Goal: Task Accomplishment & Management: Complete application form

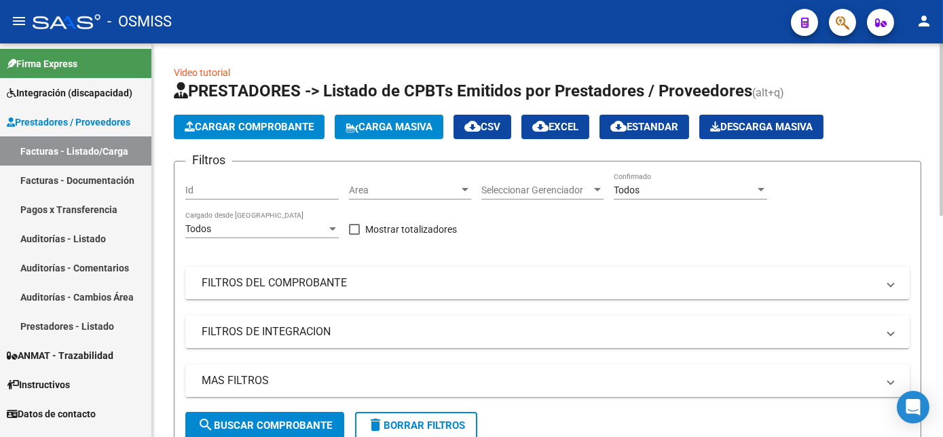
click at [242, 124] on span "Cargar Comprobante" at bounding box center [249, 127] width 129 height 12
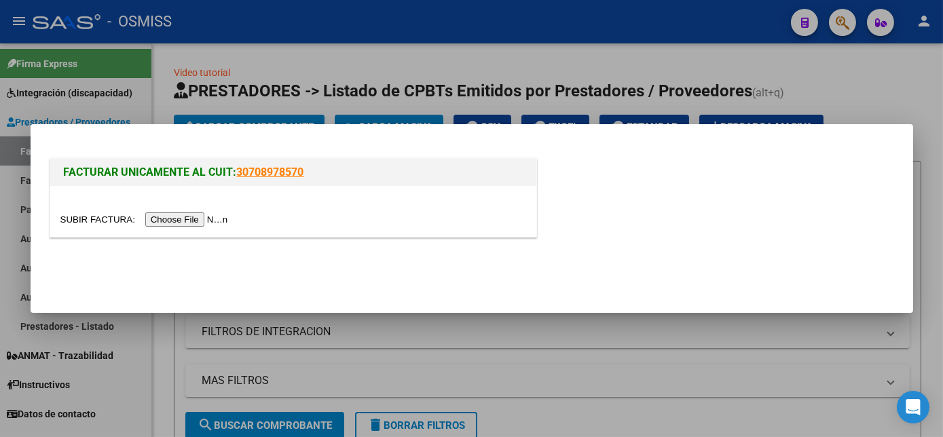
click at [192, 217] on input "file" at bounding box center [146, 220] width 172 height 14
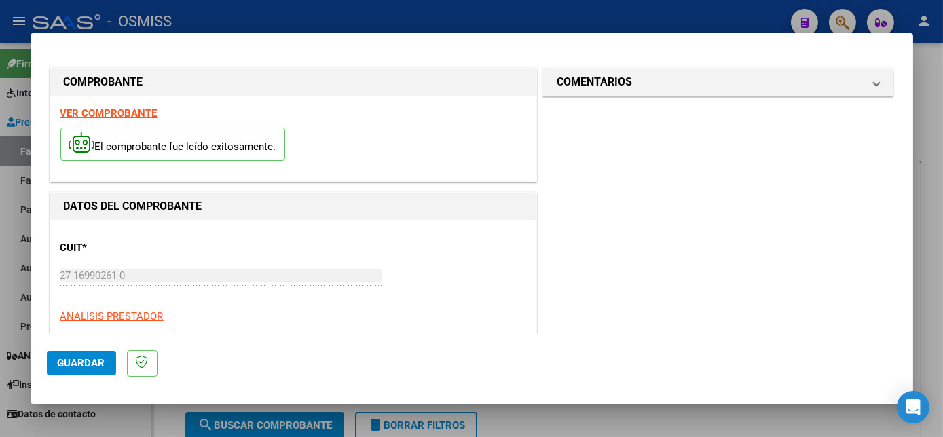
scroll to position [213, 0]
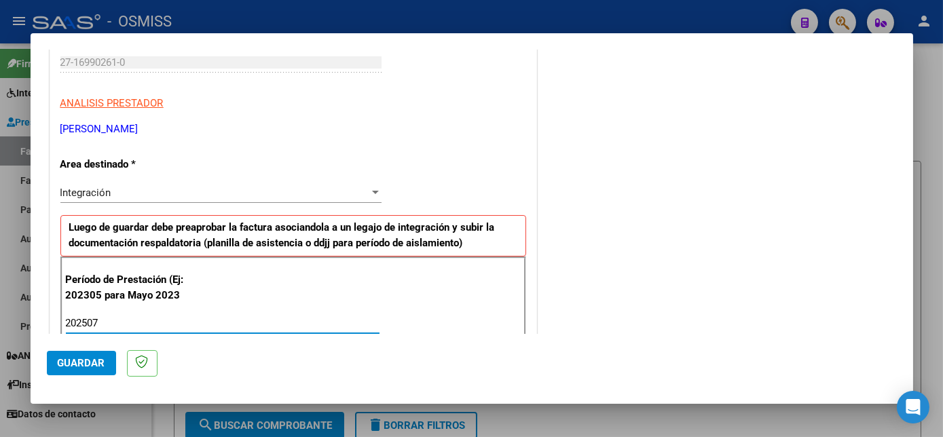
type input "202507"
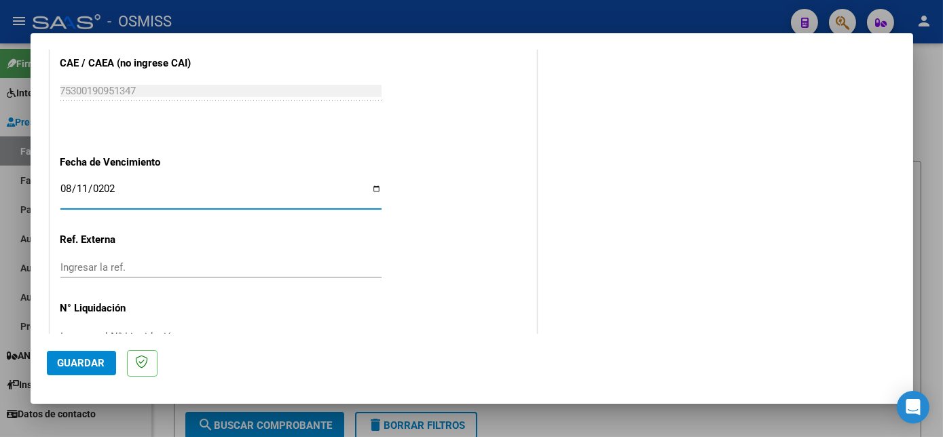
type input "[DATE]"
click at [84, 358] on span "Guardar" at bounding box center [82, 363] width 48 height 12
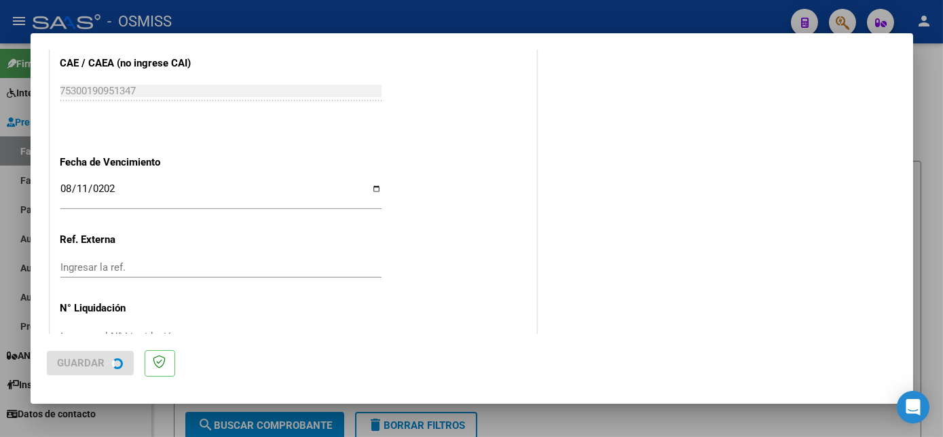
scroll to position [0, 0]
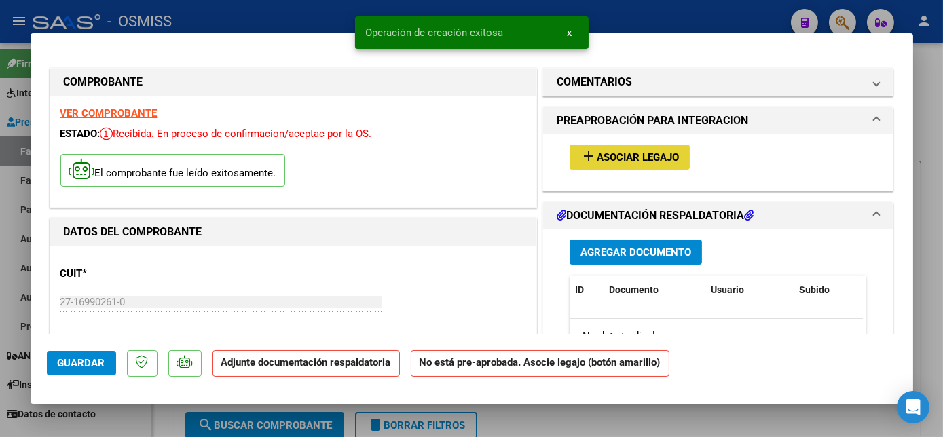
click at [611, 160] on span "Asociar Legajo" at bounding box center [638, 157] width 82 height 12
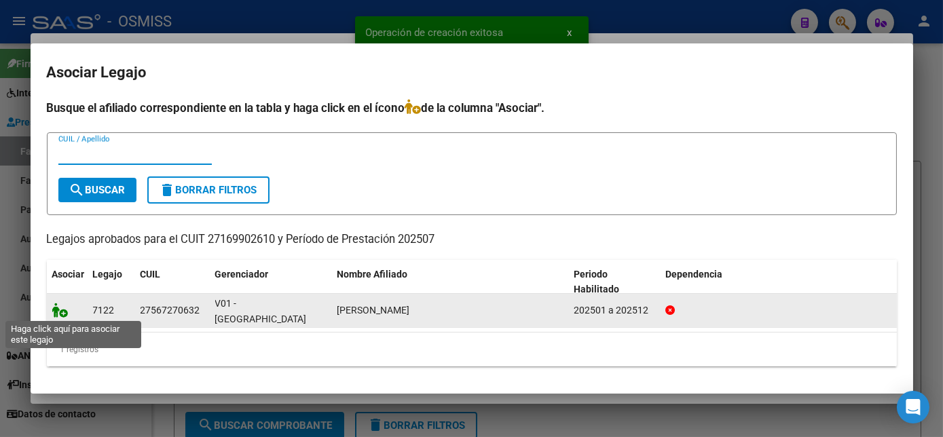
click at [54, 306] on icon at bounding box center [60, 310] width 16 height 15
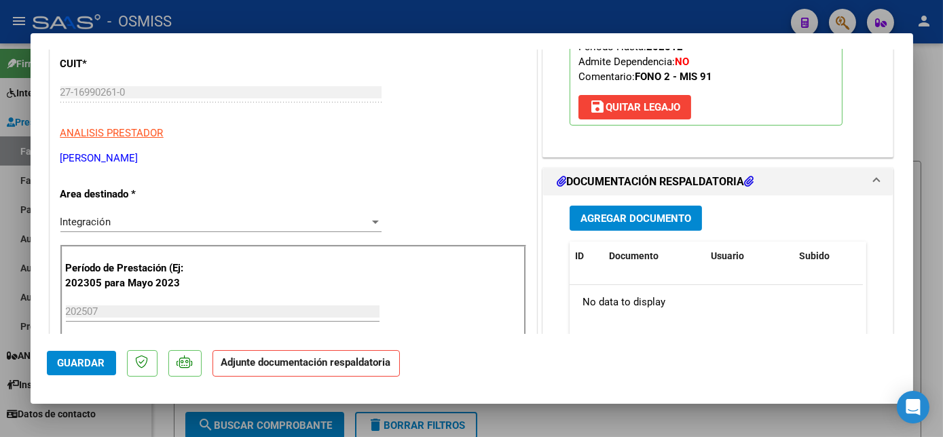
scroll to position [208, 0]
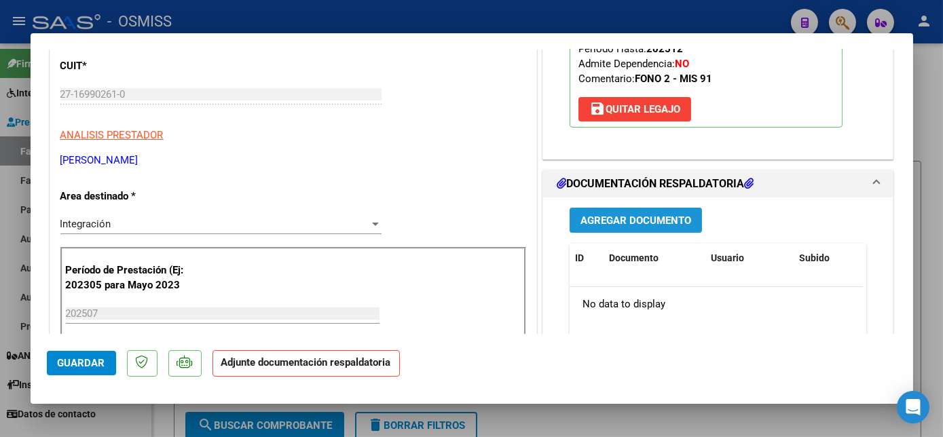
click at [663, 217] on span "Agregar Documento" at bounding box center [636, 221] width 111 height 12
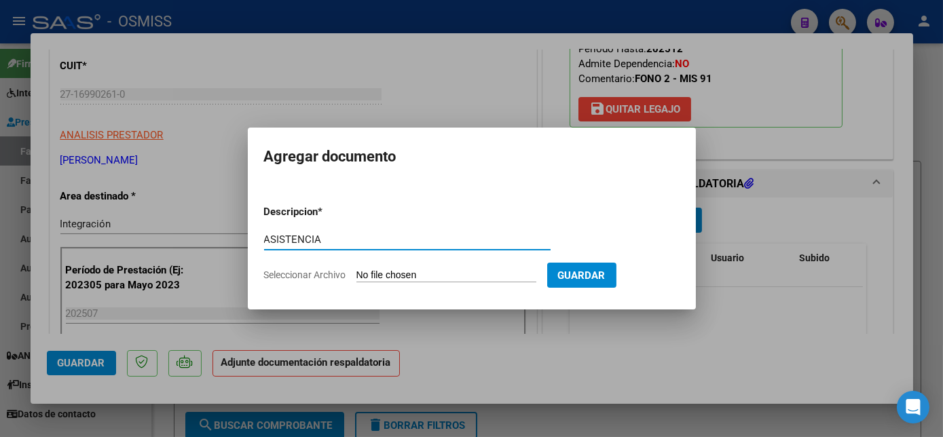
type input "ASISTENCIA"
click at [416, 278] on input "Seleccionar Archivo" at bounding box center [447, 276] width 180 height 13
type input "C:\fakepath\[PERSON_NAME]-25 FONO.pdf"
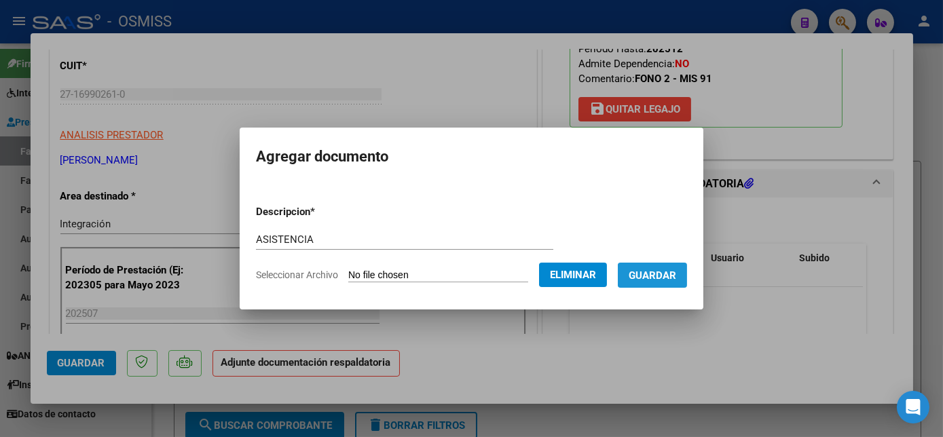
click at [662, 274] on span "Guardar" at bounding box center [653, 276] width 48 height 12
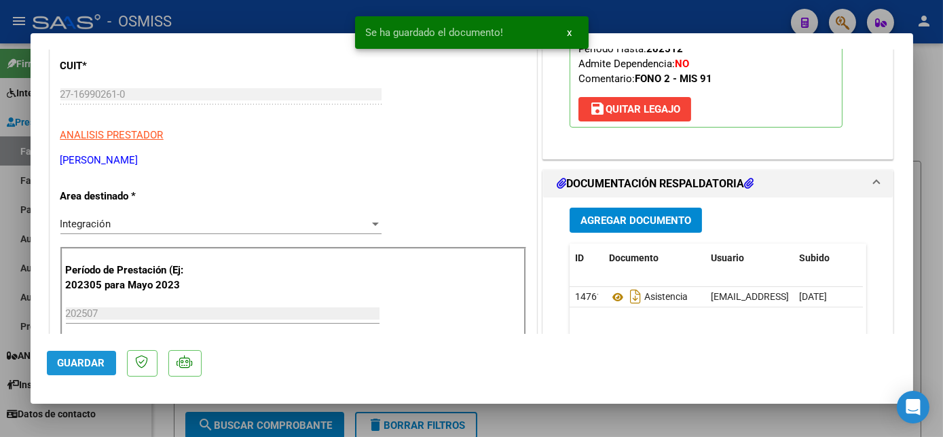
click at [96, 364] on span "Guardar" at bounding box center [82, 363] width 48 height 12
click at [116, 418] on div at bounding box center [471, 218] width 943 height 437
type input "$ 0,00"
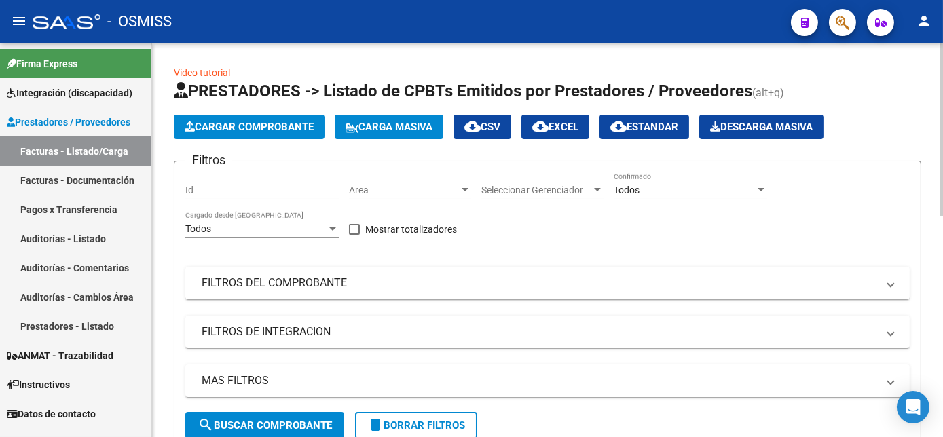
click at [278, 117] on button "Cargar Comprobante" at bounding box center [249, 127] width 151 height 24
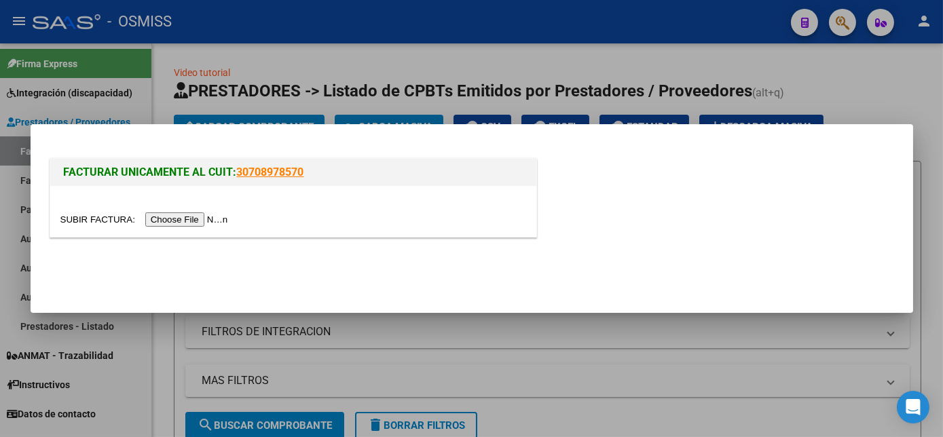
click at [184, 219] on input "file" at bounding box center [146, 220] width 172 height 14
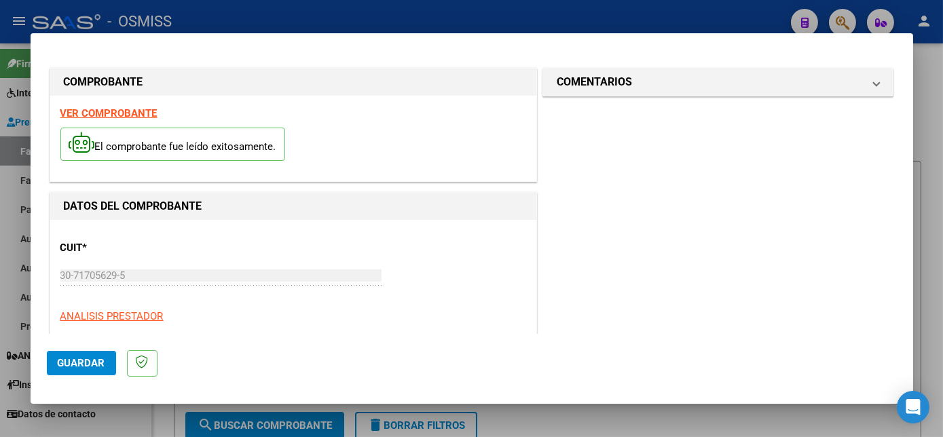
scroll to position [213, 0]
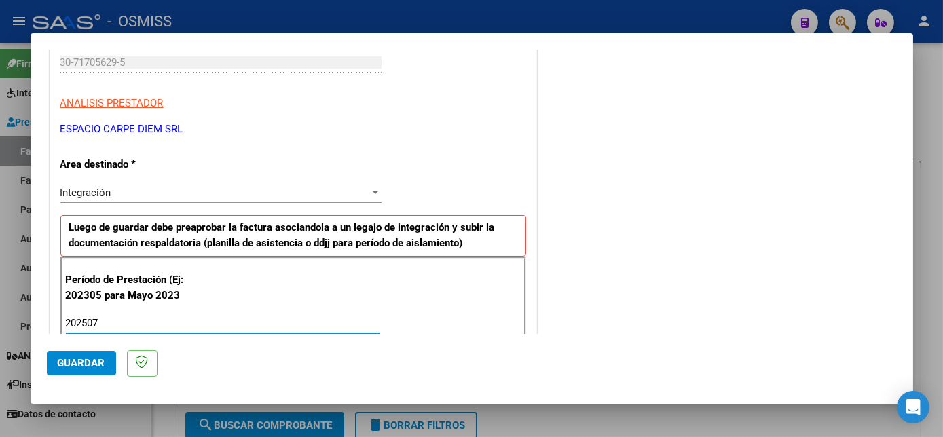
type input "202507"
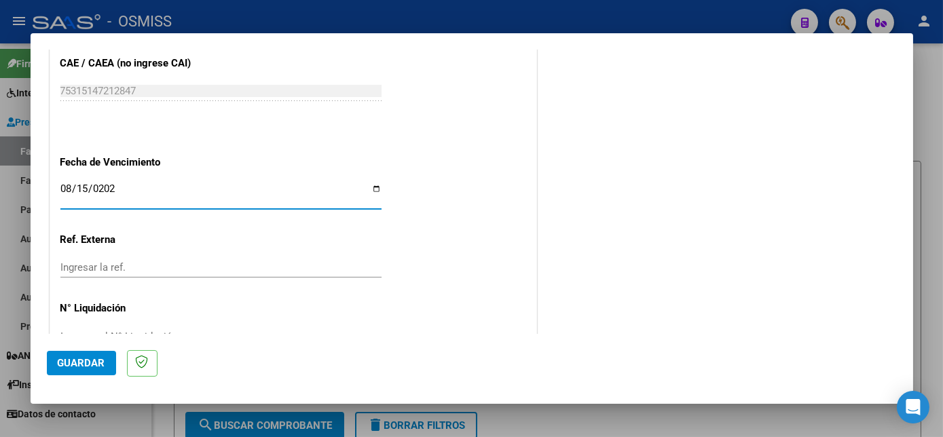
type input "[DATE]"
click at [86, 369] on span "Guardar" at bounding box center [82, 363] width 48 height 12
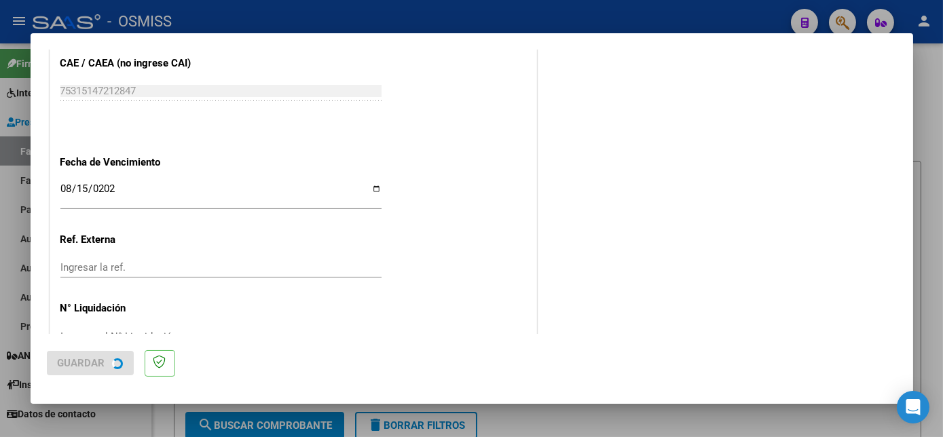
scroll to position [0, 0]
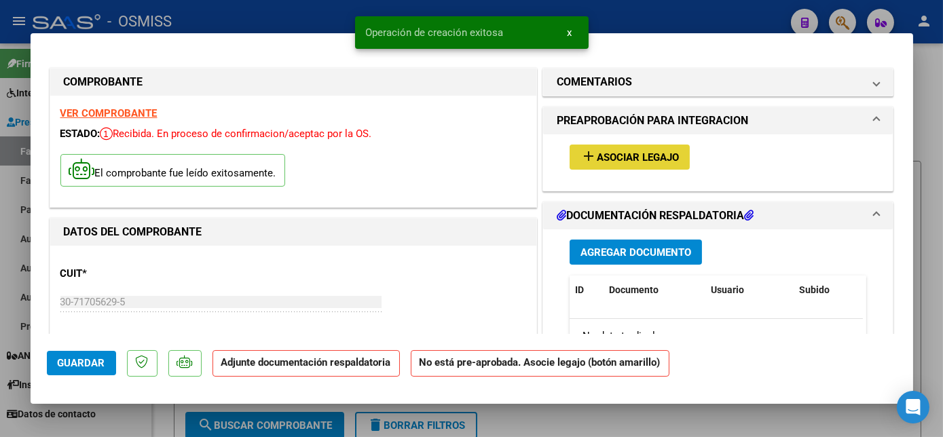
click at [636, 158] on span "Asociar Legajo" at bounding box center [638, 157] width 82 height 12
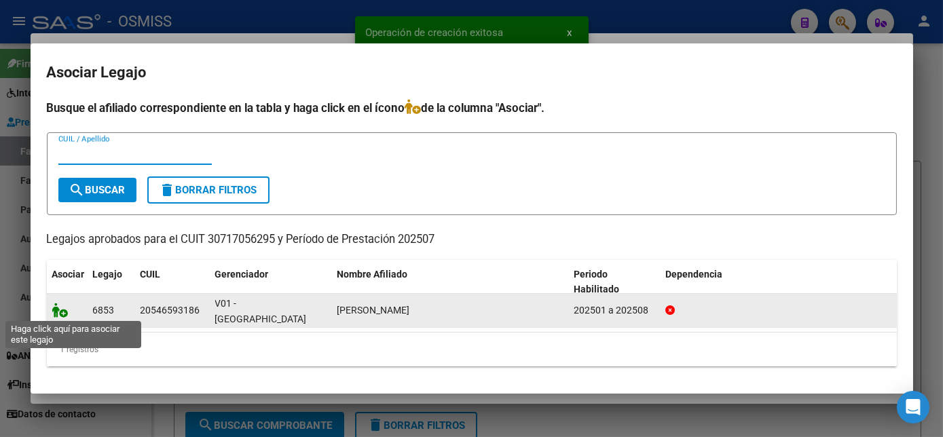
click at [57, 310] on icon at bounding box center [60, 310] width 16 height 15
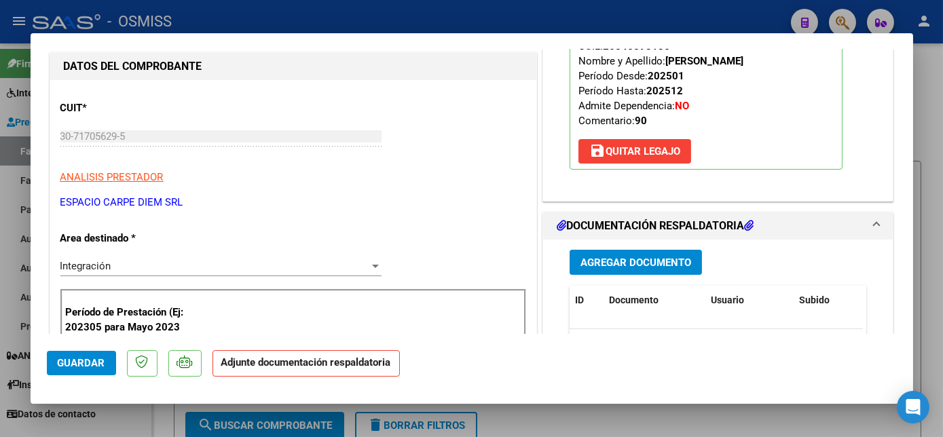
scroll to position [168, 0]
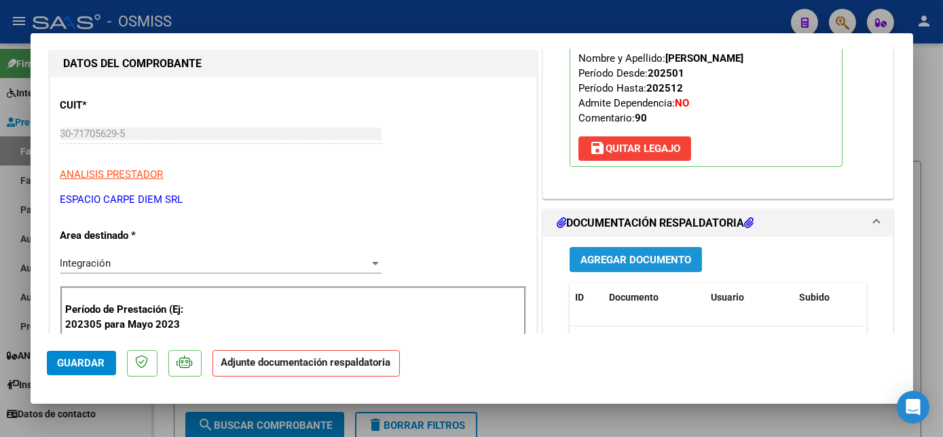
click at [646, 258] on span "Agregar Documento" at bounding box center [636, 260] width 111 height 12
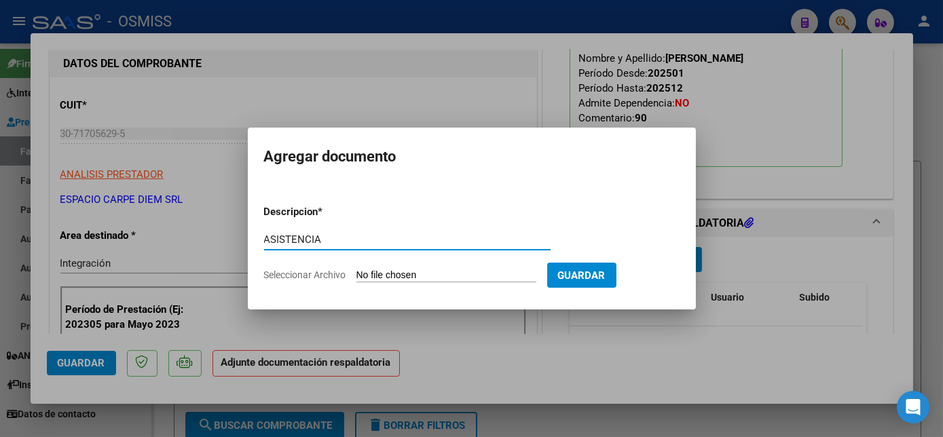
type input "ASISTENCIA"
click at [429, 268] on form "Descripcion * ASISTENCIA Escriba aquí una descripcion Seleccionar Archivo Guard…" at bounding box center [472, 243] width 416 height 99
click at [430, 274] on input "Seleccionar Archivo" at bounding box center [447, 276] width 180 height 13
type input "C:\fakepath\[PERSON_NAME] - Presentismo [DATE].pdf"
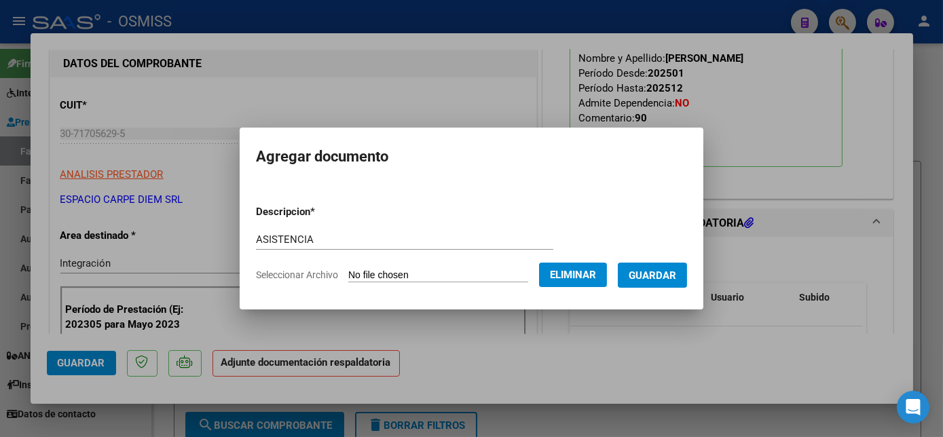
click at [674, 269] on span "Guardar" at bounding box center [653, 275] width 48 height 12
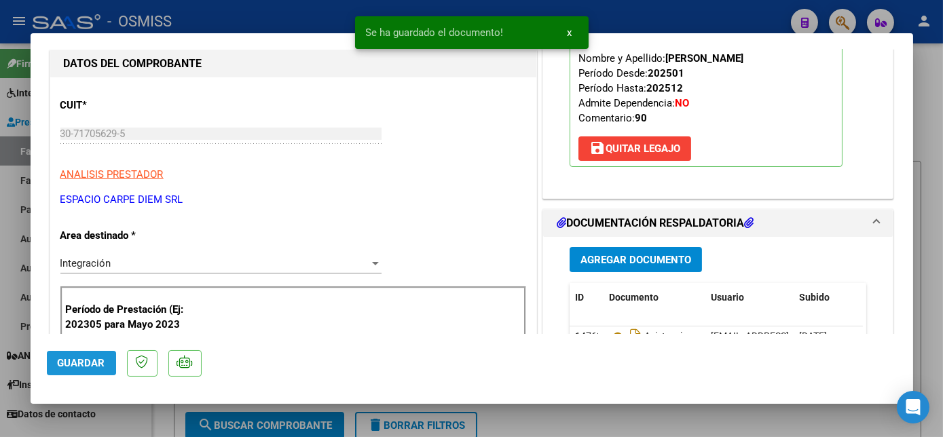
click at [98, 365] on span "Guardar" at bounding box center [82, 363] width 48 height 12
click at [117, 418] on div at bounding box center [471, 218] width 943 height 437
type input "$ 0,00"
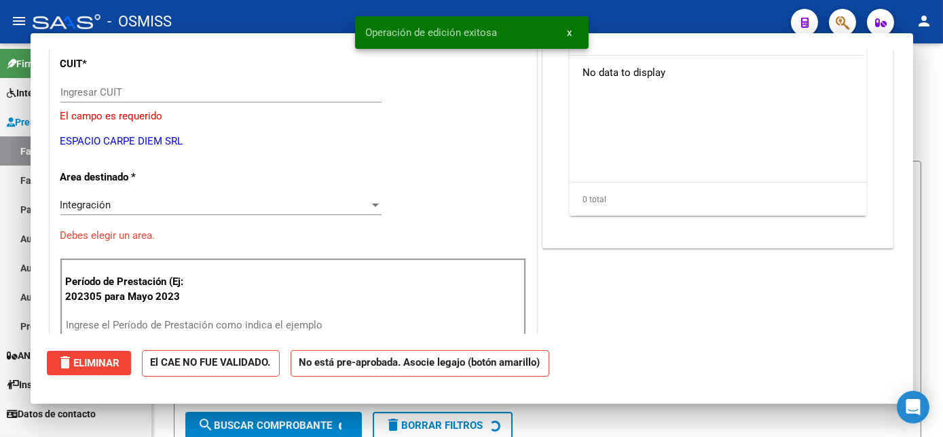
scroll to position [126, 0]
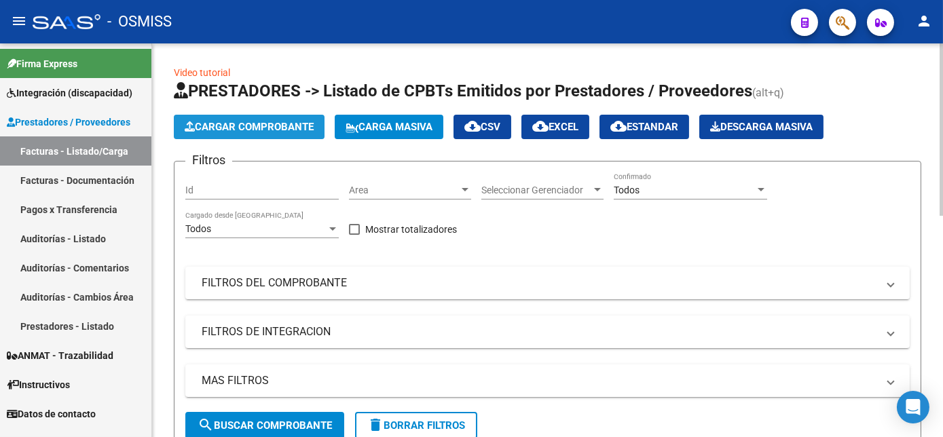
click at [270, 123] on span "Cargar Comprobante" at bounding box center [249, 127] width 129 height 12
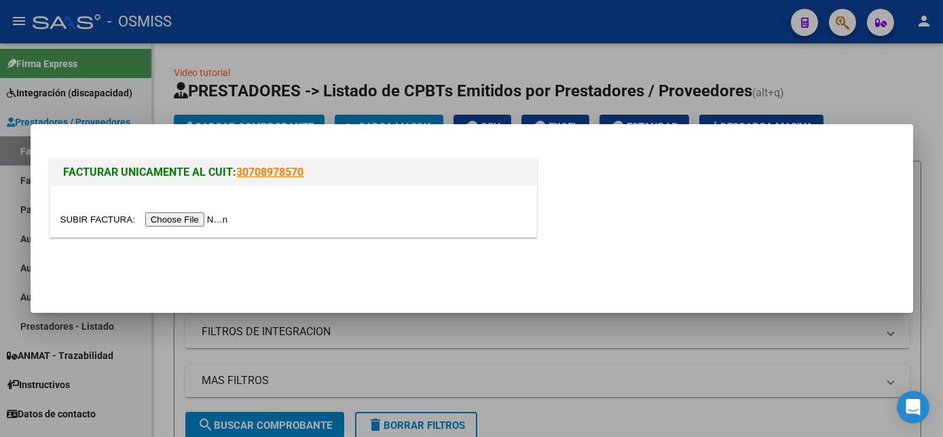
click at [186, 221] on input "file" at bounding box center [146, 220] width 172 height 14
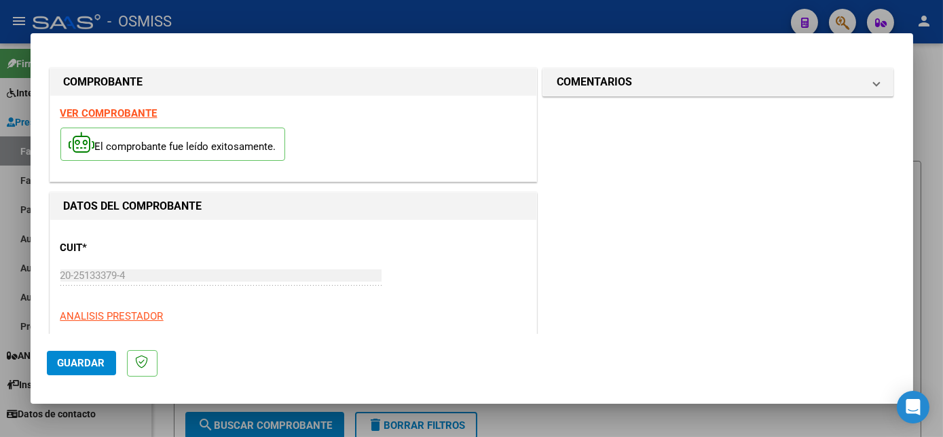
scroll to position [213, 0]
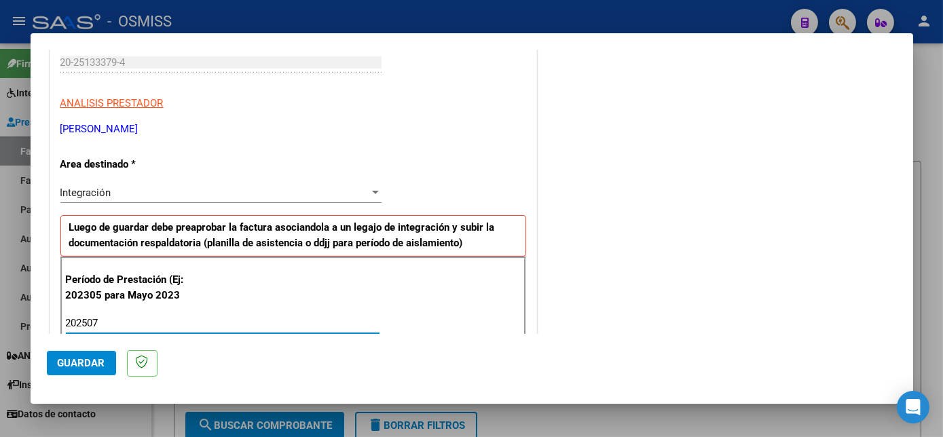
type input "202507"
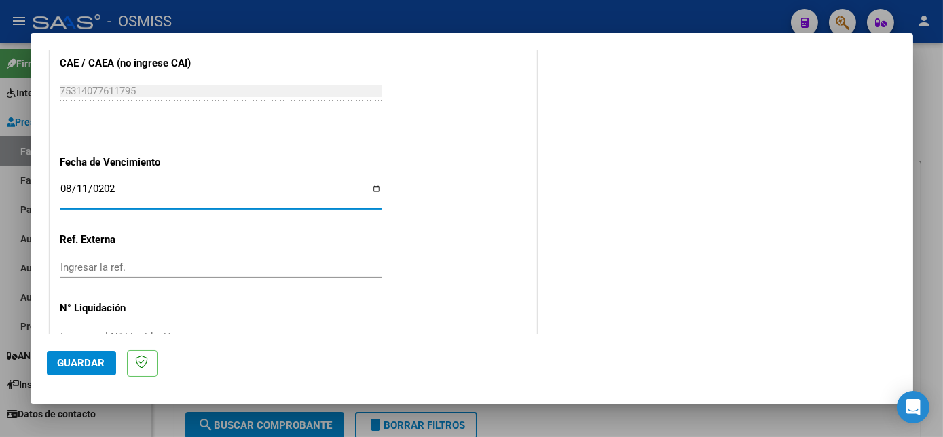
type input "[DATE]"
click at [91, 361] on span "Guardar" at bounding box center [82, 363] width 48 height 12
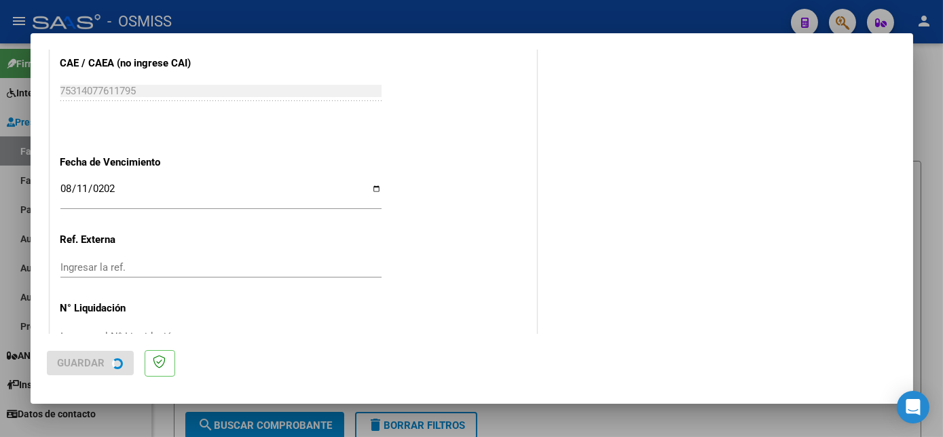
scroll to position [0, 0]
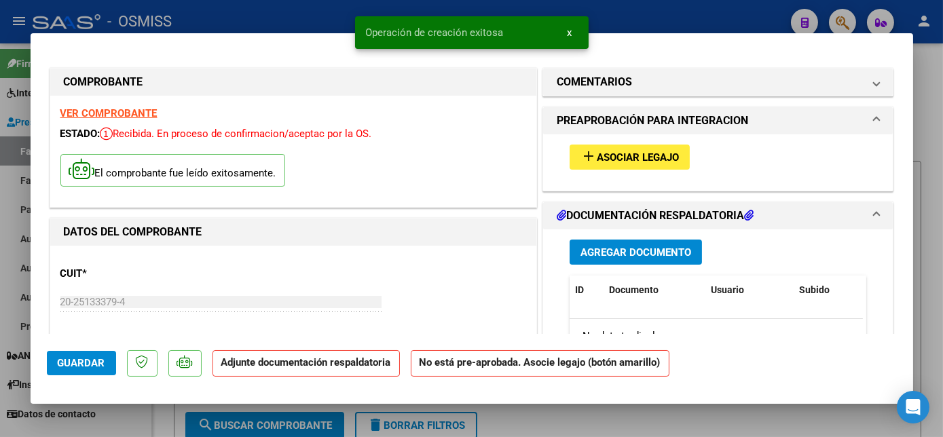
click at [621, 147] on button "add Asociar Legajo" at bounding box center [630, 157] width 120 height 25
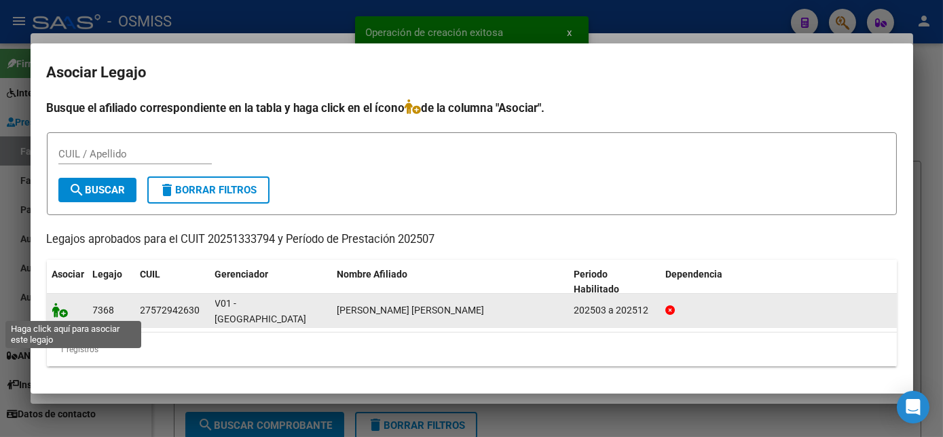
click at [61, 311] on icon at bounding box center [60, 310] width 16 height 15
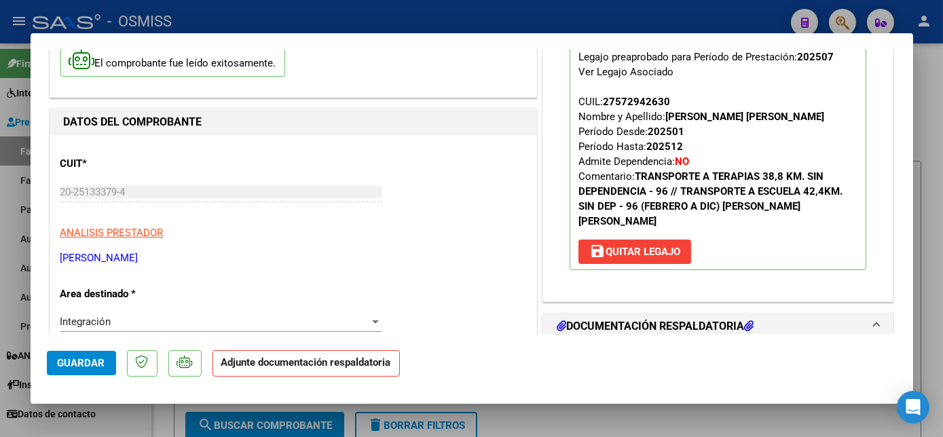
scroll to position [266, 0]
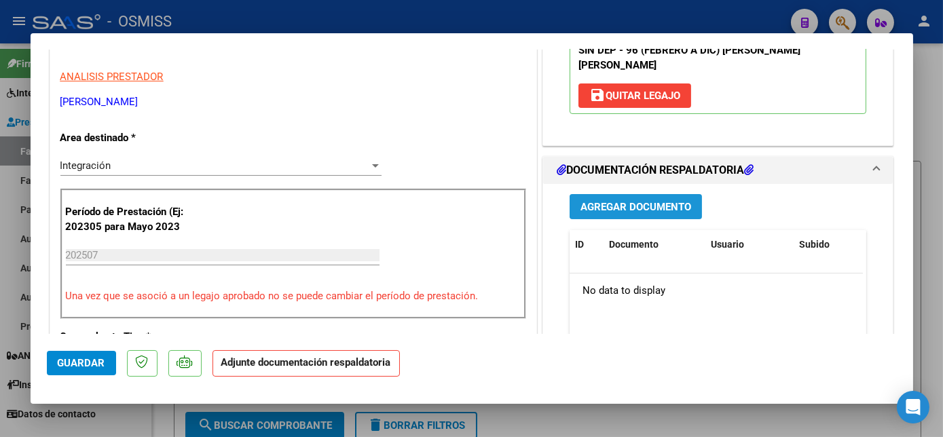
click at [633, 201] on span "Agregar Documento" at bounding box center [636, 207] width 111 height 12
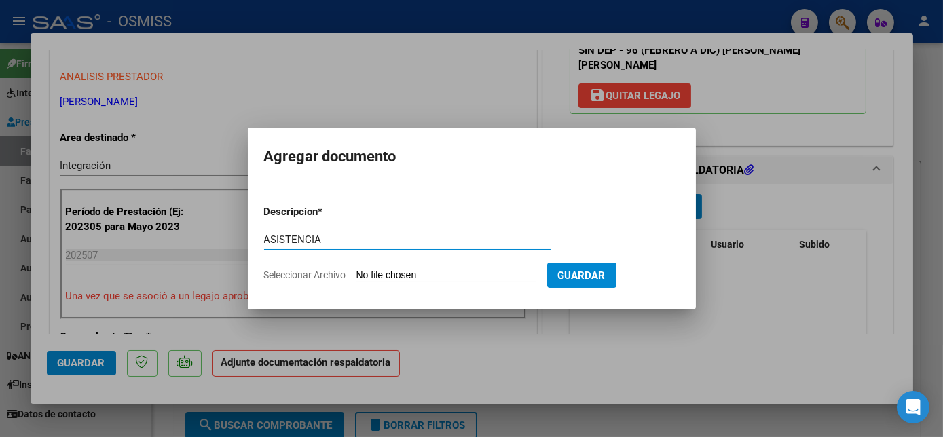
type input "ASISTENCIA"
click at [410, 279] on input "Seleccionar Archivo" at bounding box center [447, 276] width 180 height 13
type input "C:\fakepath\PLANILLA [PERSON_NAME].pdf"
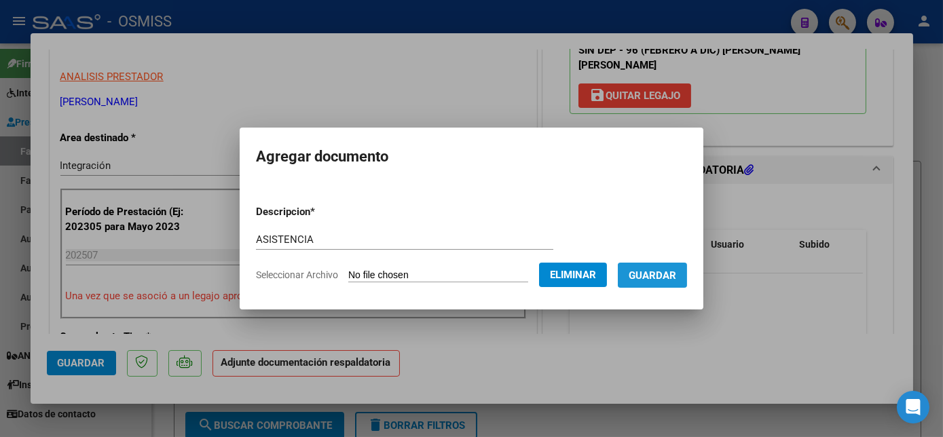
click at [646, 272] on span "Guardar" at bounding box center [653, 276] width 48 height 12
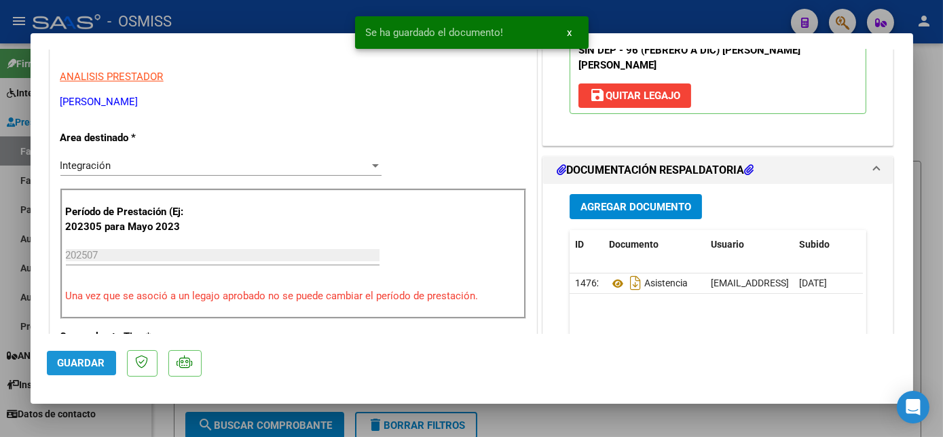
click at [74, 367] on span "Guardar" at bounding box center [82, 363] width 48 height 12
click at [130, 409] on div at bounding box center [471, 218] width 943 height 437
type input "$ 0,00"
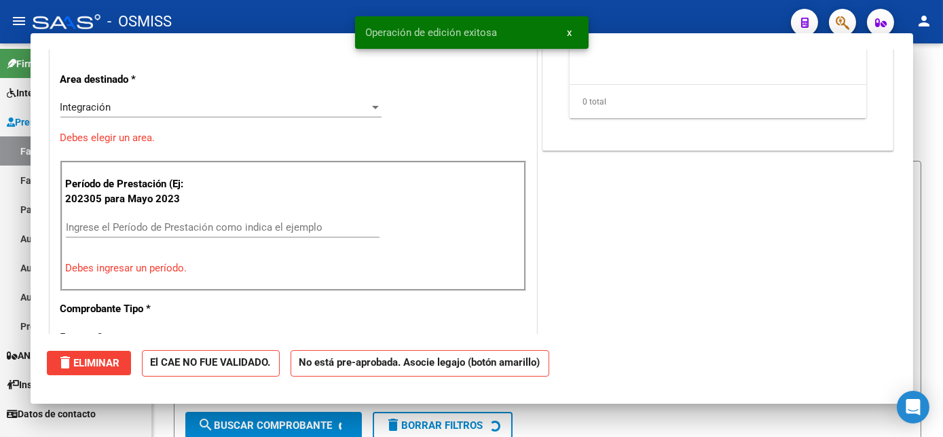
scroll to position [225, 0]
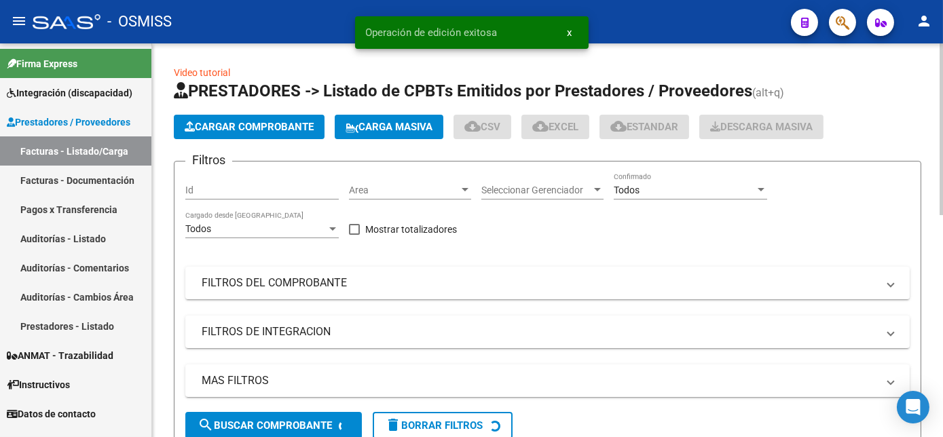
click at [276, 124] on span "Cargar Comprobante" at bounding box center [249, 127] width 129 height 12
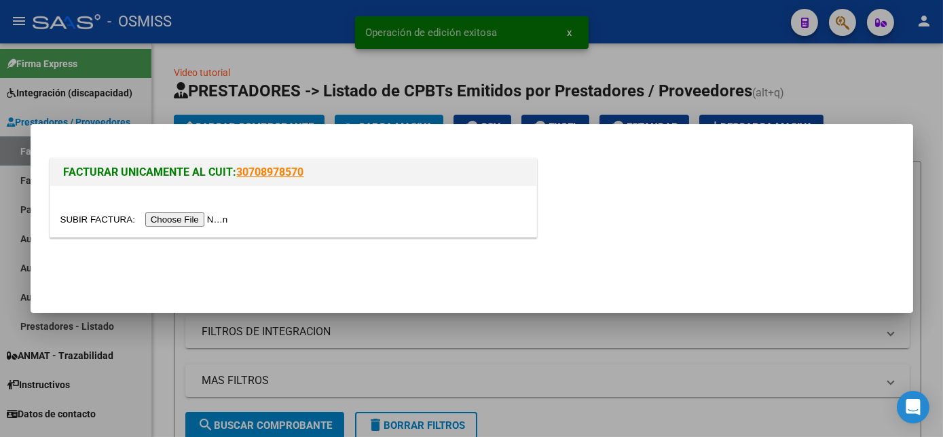
click at [179, 224] on input "file" at bounding box center [146, 220] width 172 height 14
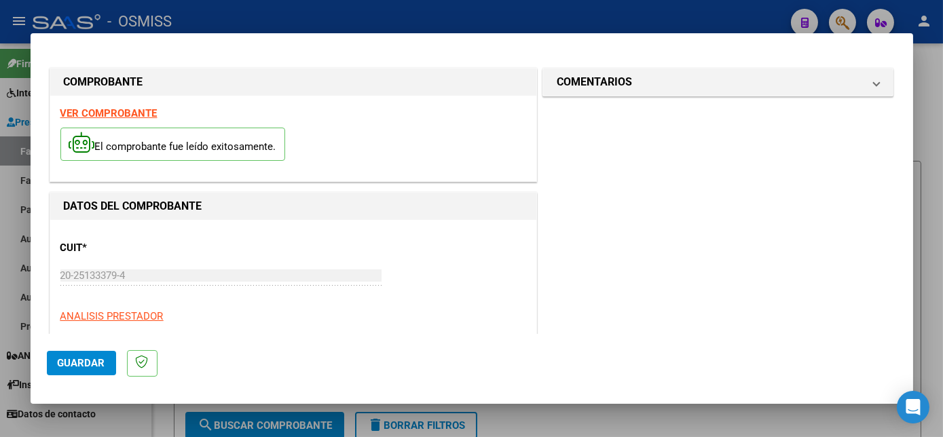
scroll to position [213, 0]
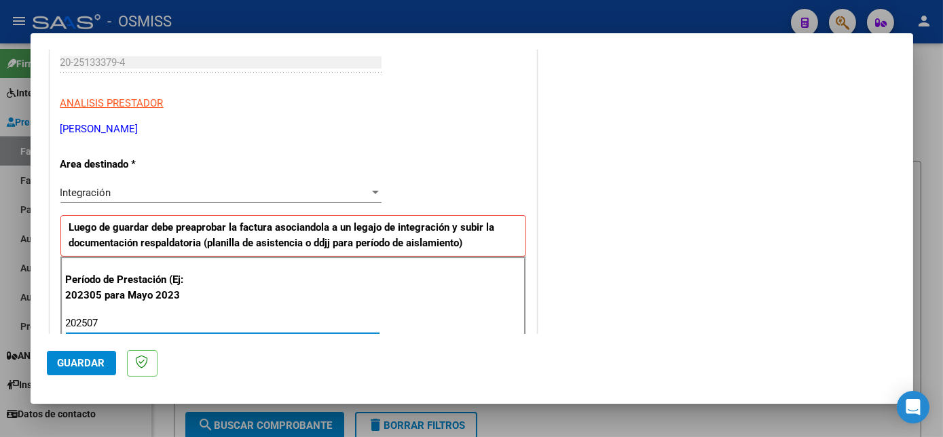
type input "202507"
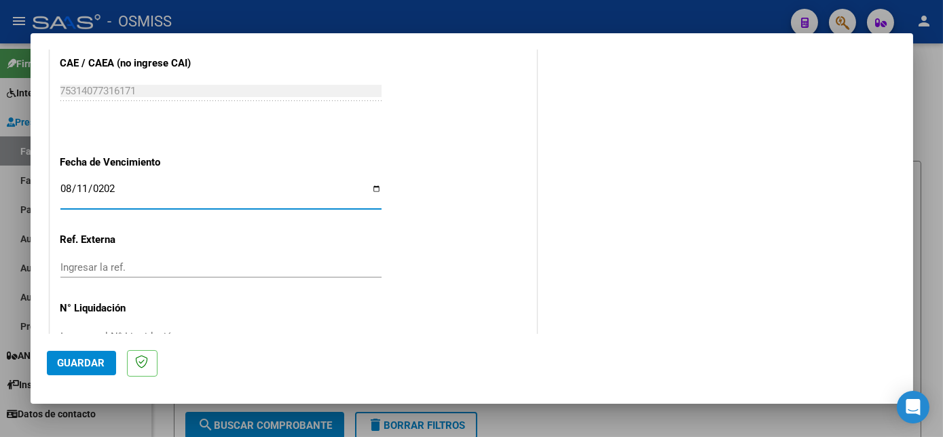
type input "[DATE]"
click at [91, 359] on span "Guardar" at bounding box center [82, 363] width 48 height 12
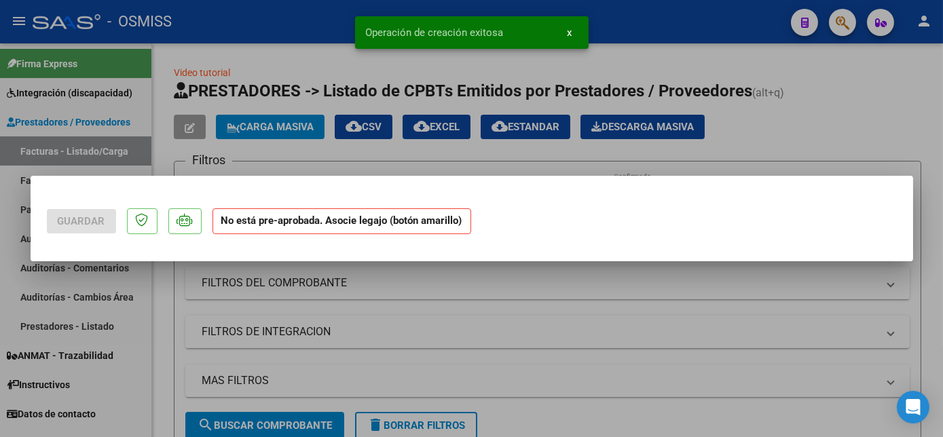
scroll to position [0, 0]
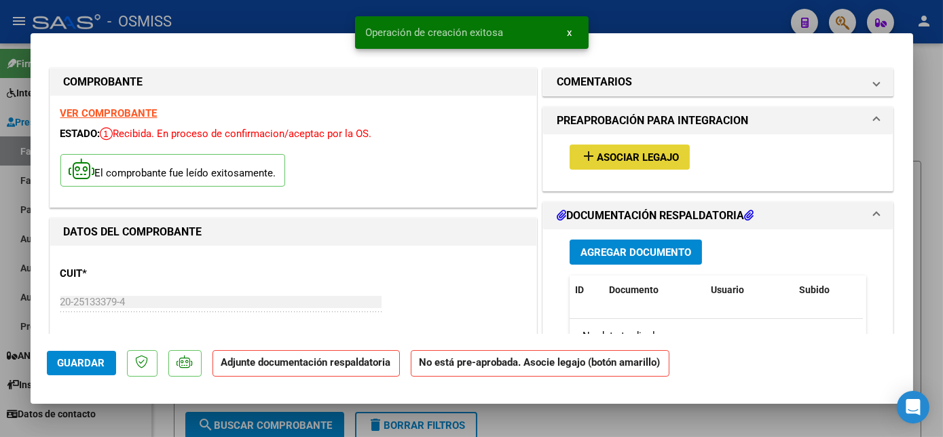
click at [612, 151] on span "Asociar Legajo" at bounding box center [638, 157] width 82 height 12
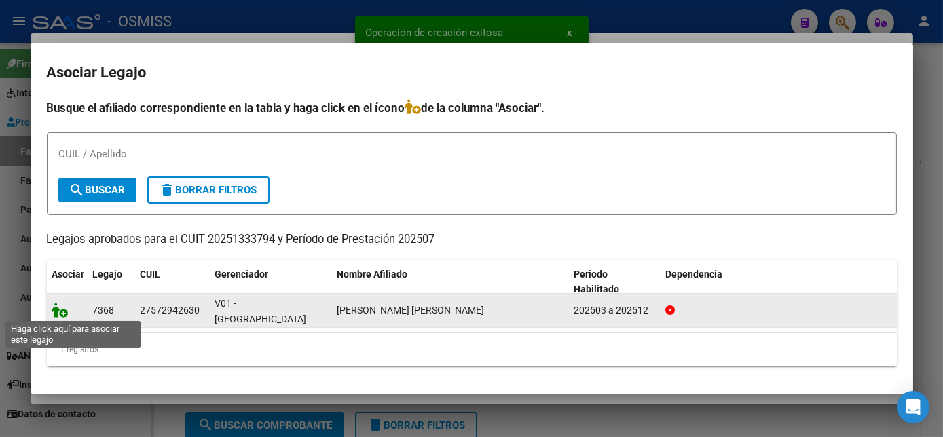
click at [58, 313] on icon at bounding box center [60, 310] width 16 height 15
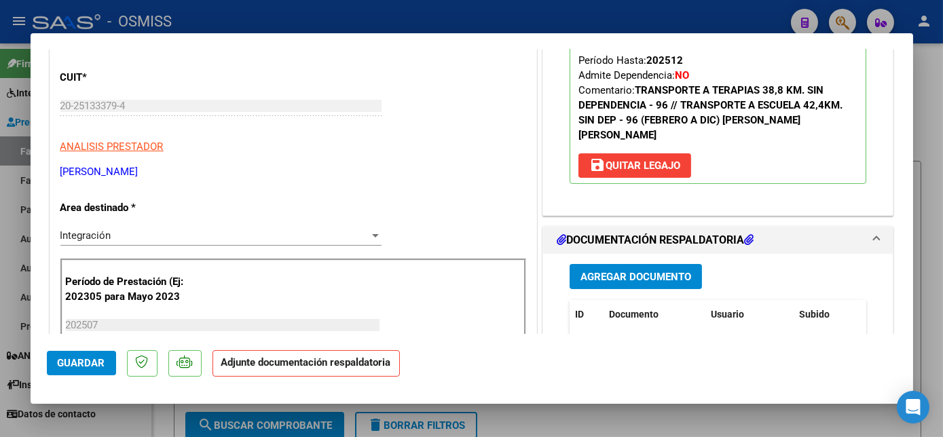
scroll to position [210, 0]
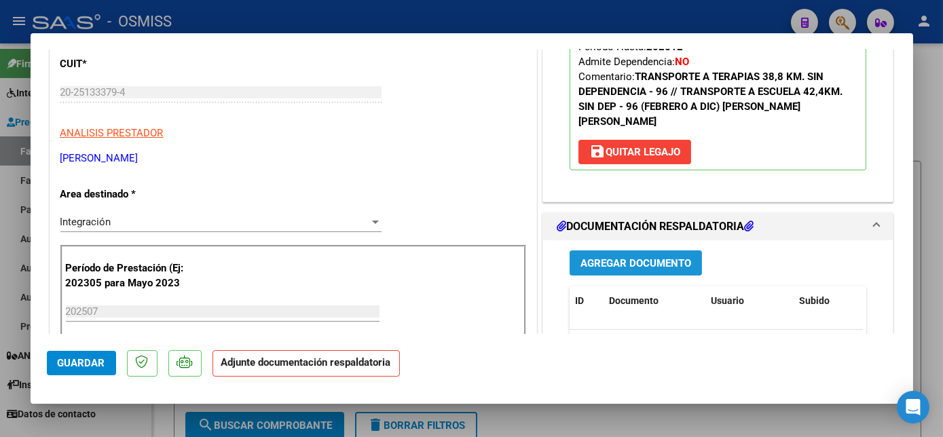
click at [657, 257] on span "Agregar Documento" at bounding box center [636, 263] width 111 height 12
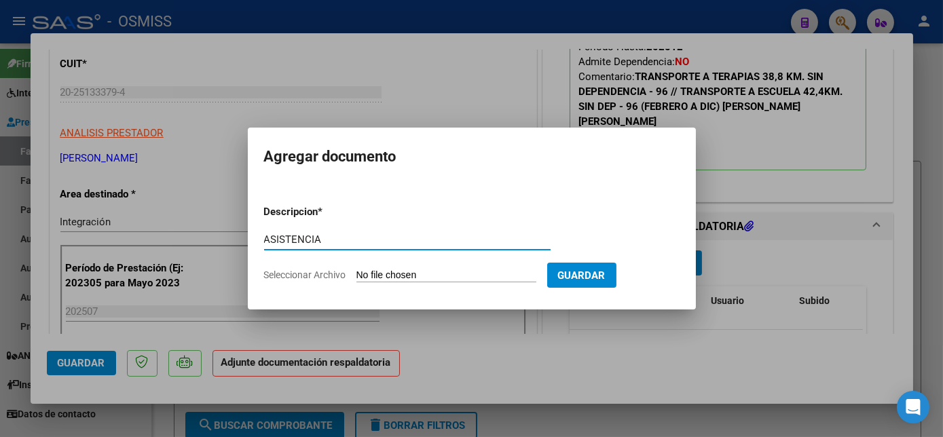
type input "ASISTENCIA"
click at [429, 273] on input "Seleccionar Archivo" at bounding box center [447, 276] width 180 height 13
type input "C:\fakepath\PLANILLA [PERSON_NAME] A [GEOGRAPHIC_DATA]pdf"
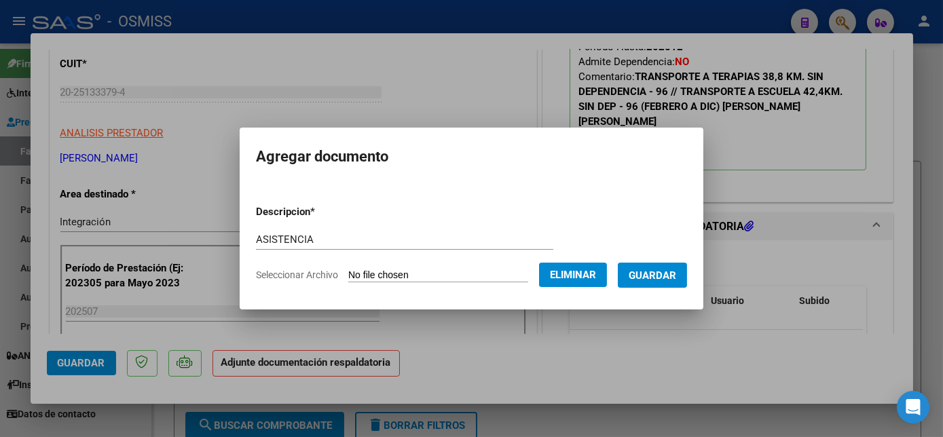
click at [668, 274] on span "Guardar" at bounding box center [653, 276] width 48 height 12
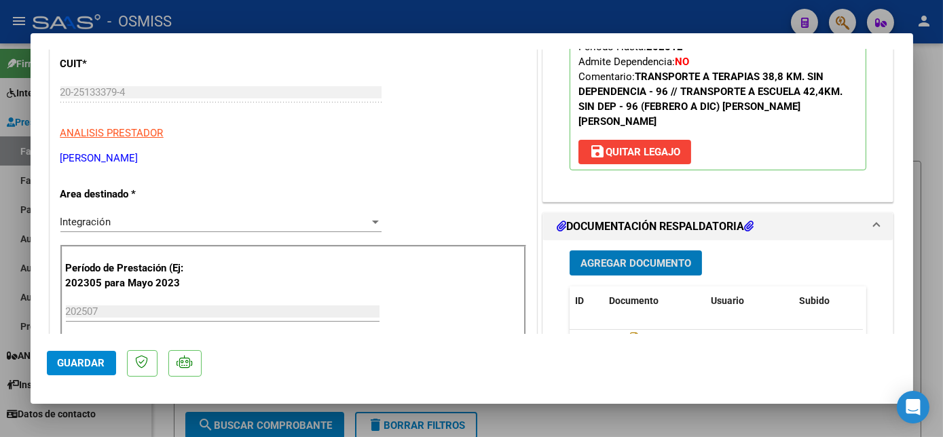
click at [60, 357] on span "Guardar" at bounding box center [82, 363] width 48 height 12
click at [115, 420] on div at bounding box center [471, 218] width 943 height 437
type input "$ 0,00"
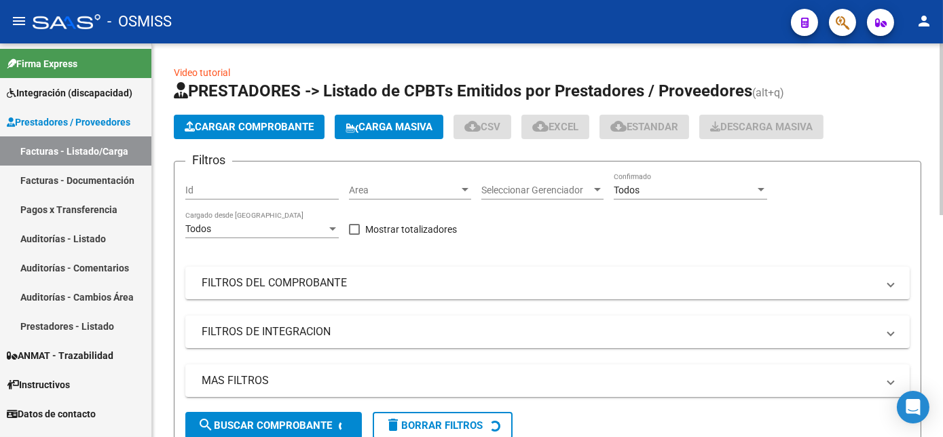
click at [213, 128] on span "Cargar Comprobante" at bounding box center [249, 127] width 129 height 12
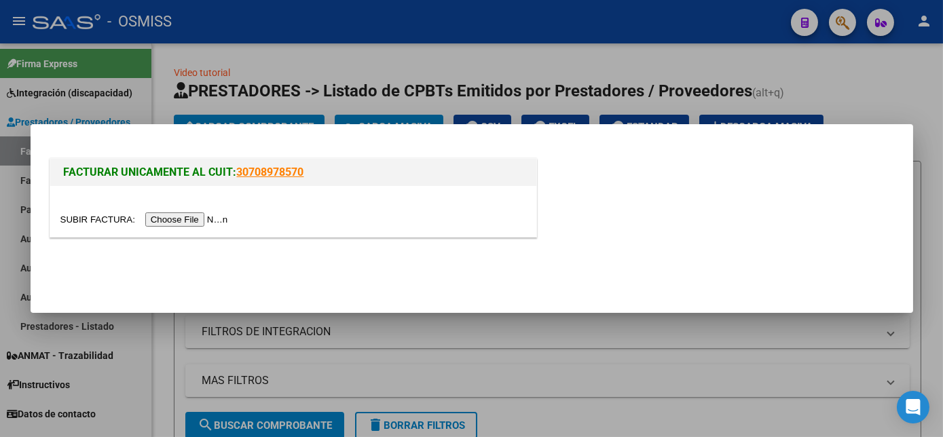
click at [158, 217] on input "file" at bounding box center [146, 220] width 172 height 14
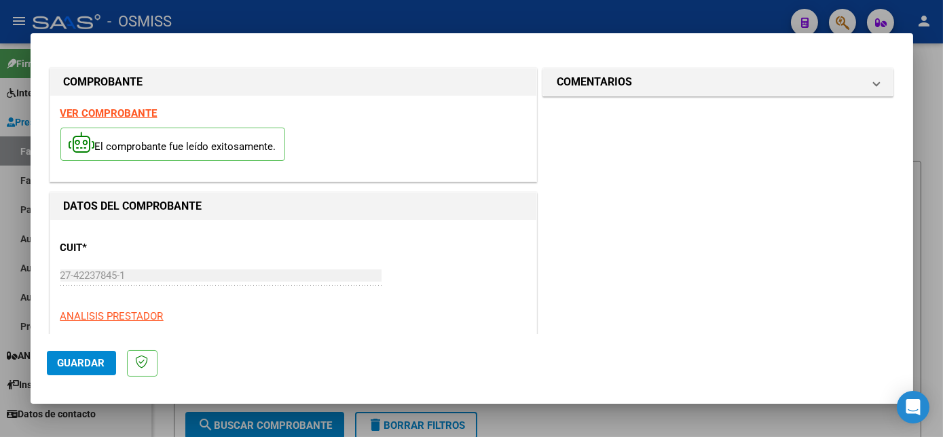
scroll to position [213, 0]
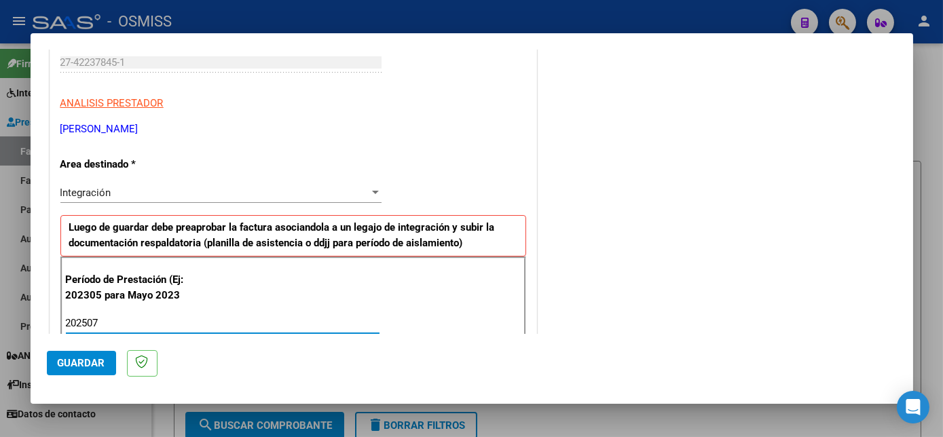
type input "202507"
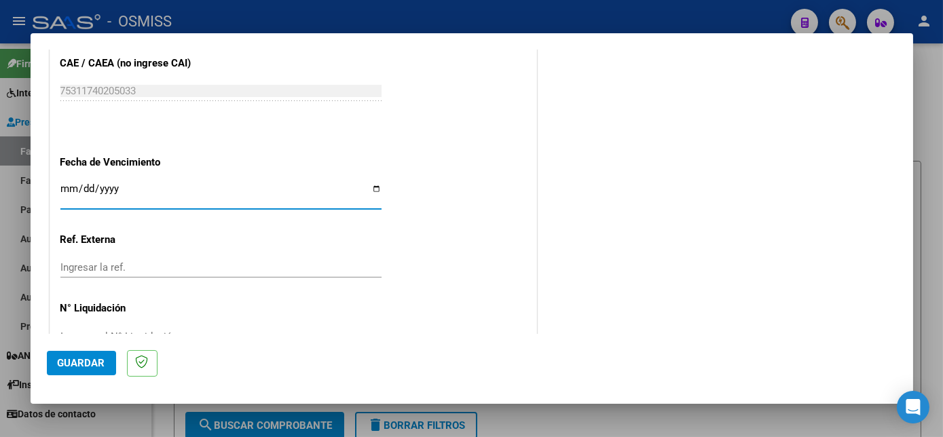
click at [64, 183] on input "Ingresar la fecha" at bounding box center [220, 194] width 321 height 22
type input "[DATE]"
click at [79, 364] on span "Guardar" at bounding box center [82, 363] width 48 height 12
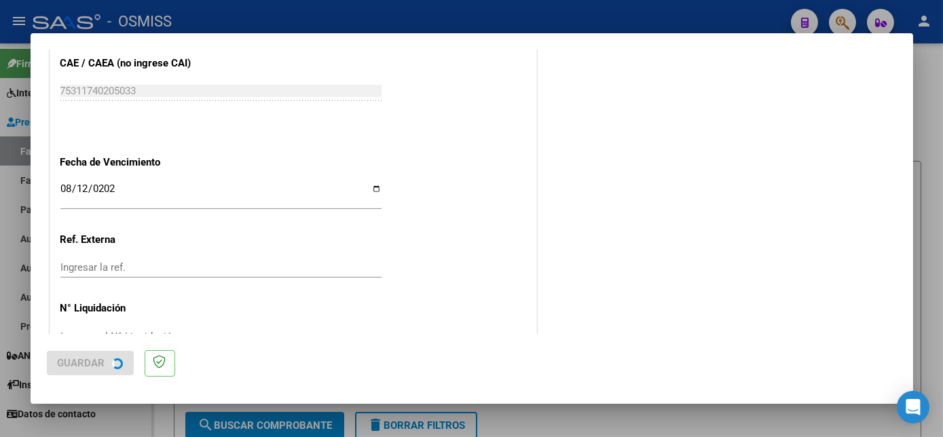
scroll to position [0, 0]
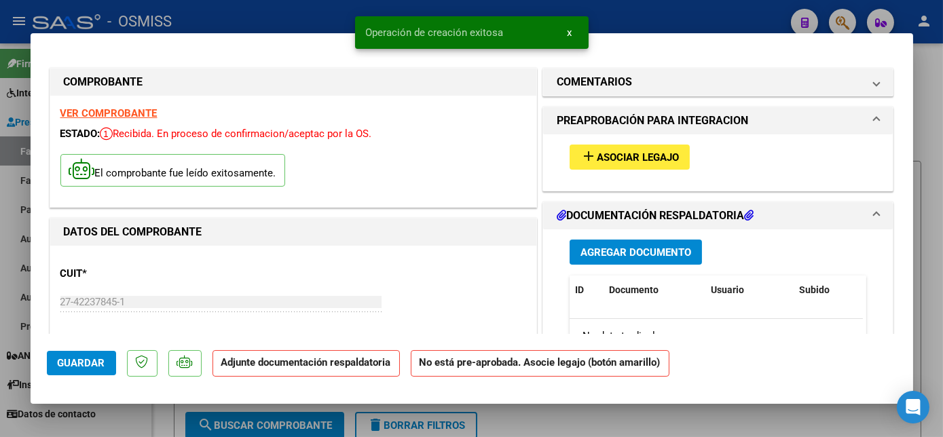
click at [636, 153] on span "Asociar Legajo" at bounding box center [638, 157] width 82 height 12
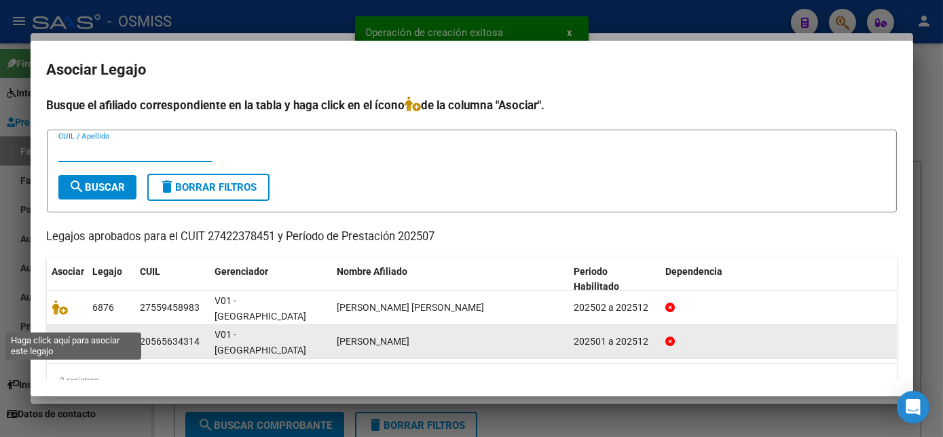
click at [60, 334] on icon at bounding box center [60, 341] width 16 height 15
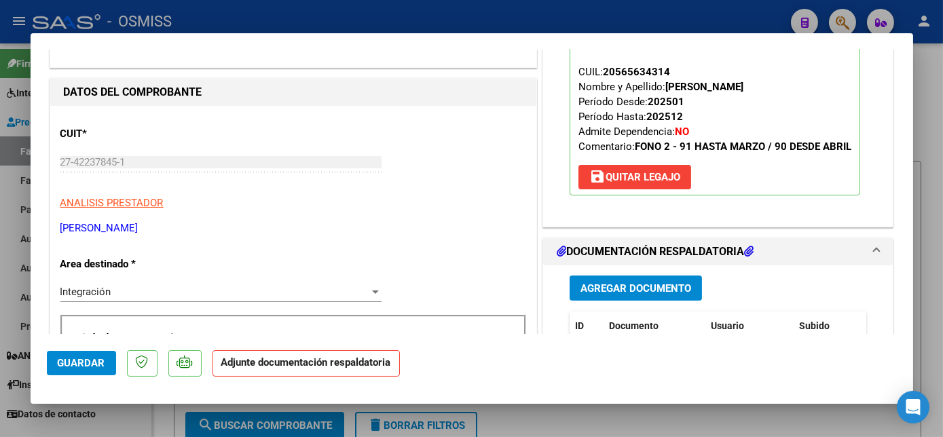
scroll to position [215, 0]
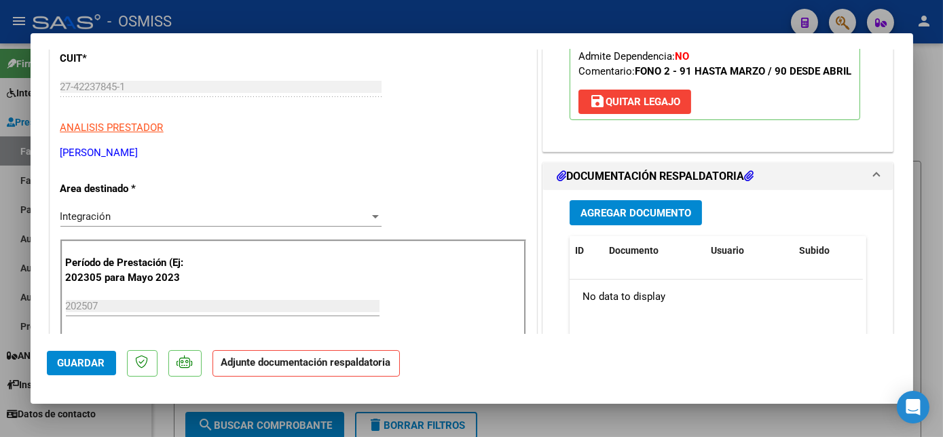
click at [619, 214] on span "Agregar Documento" at bounding box center [636, 213] width 111 height 12
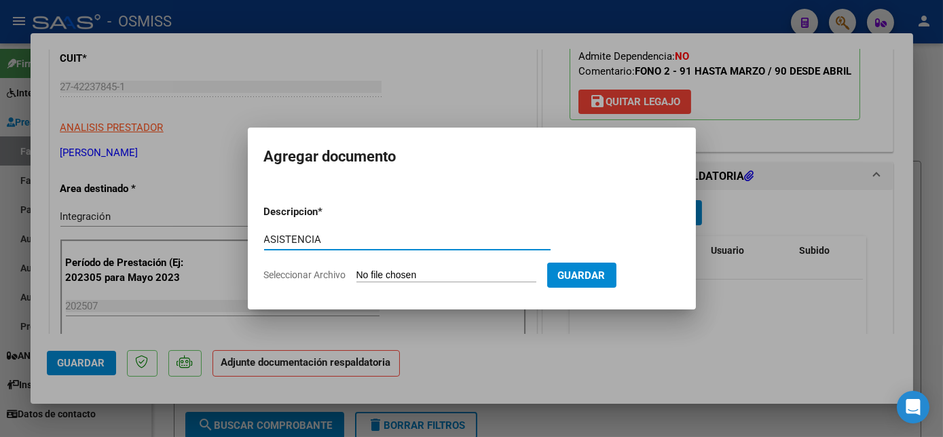
type input "ASISTENCIA"
click at [361, 273] on input "Seleccionar Archivo" at bounding box center [447, 276] width 180 height 13
type input "C:\fakepath\PL -.pdf"
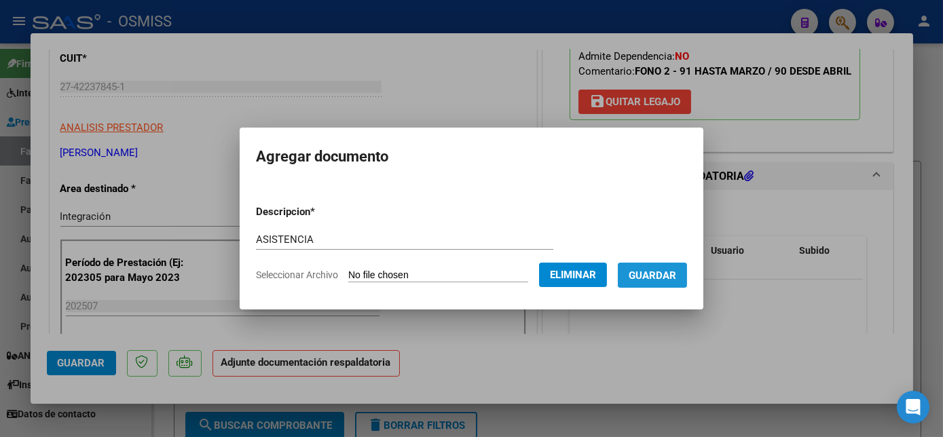
click at [666, 282] on button "Guardar" at bounding box center [652, 275] width 69 height 25
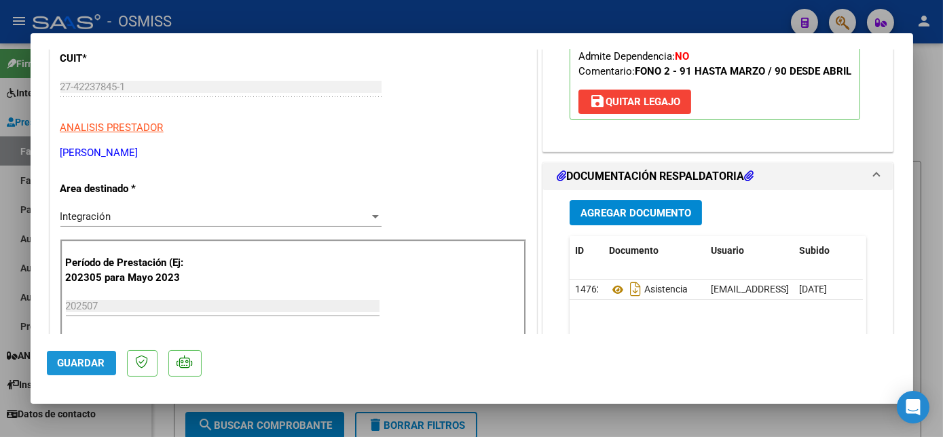
click at [86, 362] on span "Guardar" at bounding box center [82, 363] width 48 height 12
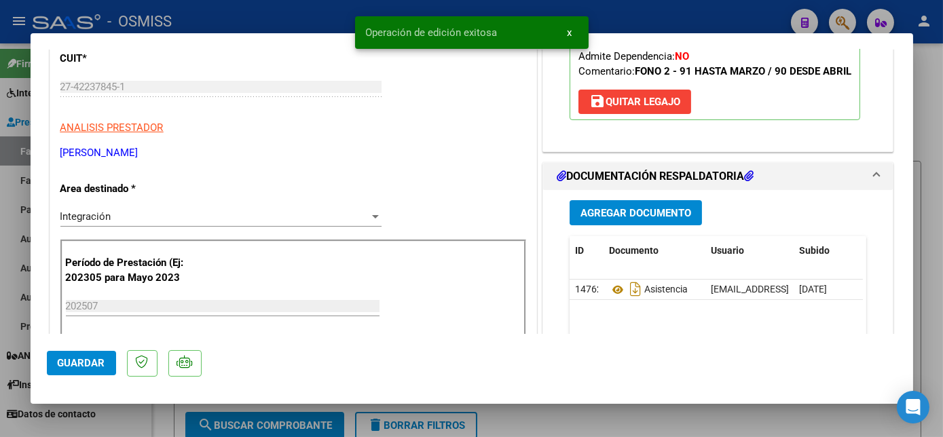
click at [136, 418] on div at bounding box center [471, 218] width 943 height 437
type input "$ 0,00"
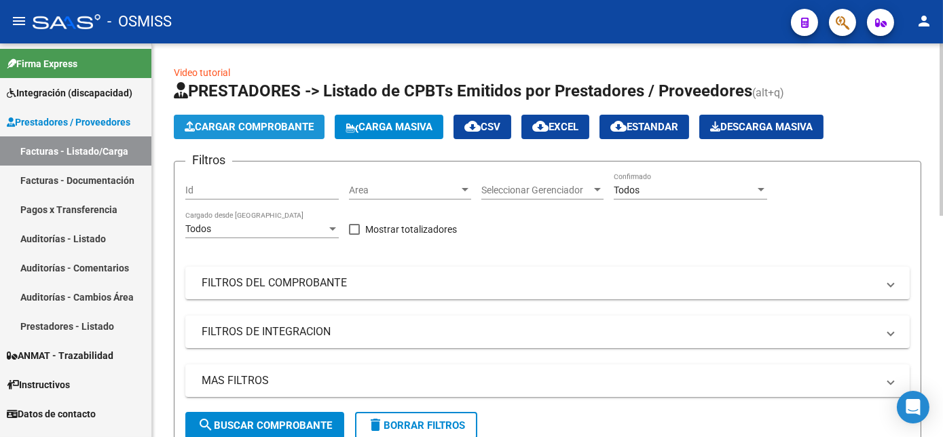
click at [270, 136] on button "Cargar Comprobante" at bounding box center [249, 127] width 151 height 24
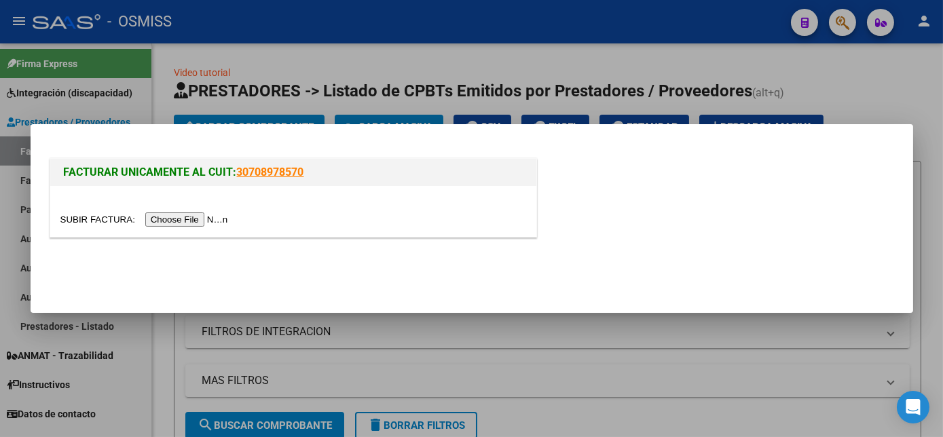
click at [185, 218] on input "file" at bounding box center [146, 220] width 172 height 14
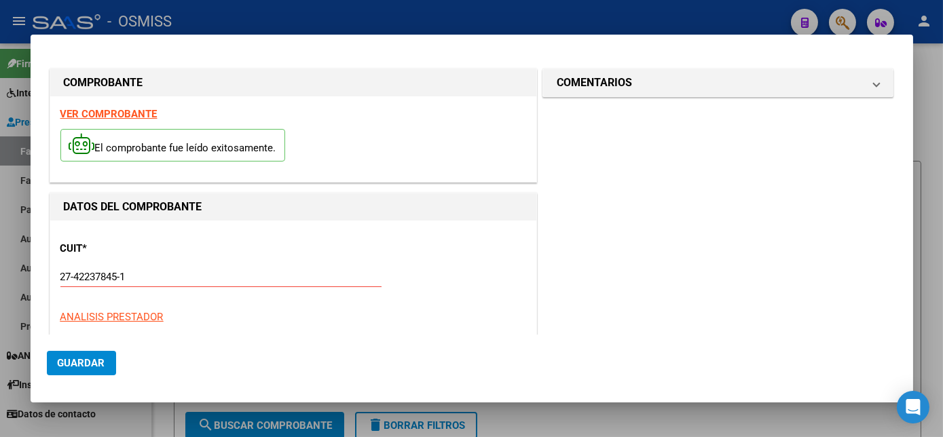
scroll to position [187, 0]
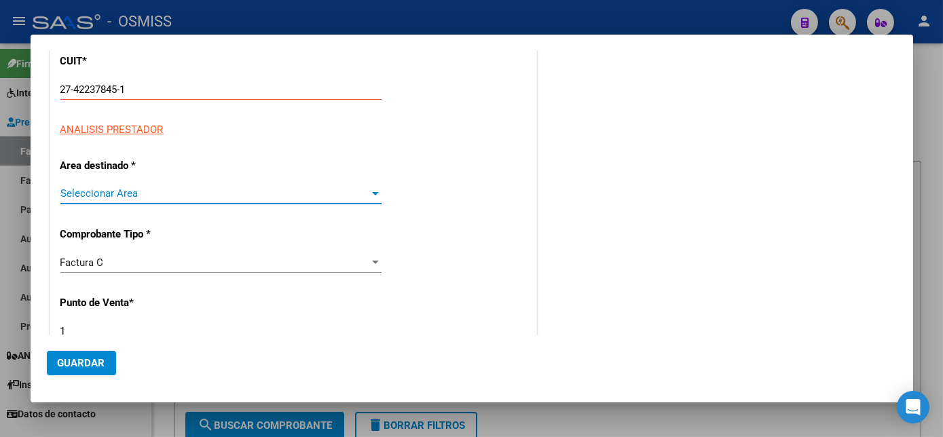
click at [369, 189] on div at bounding box center [375, 193] width 12 height 11
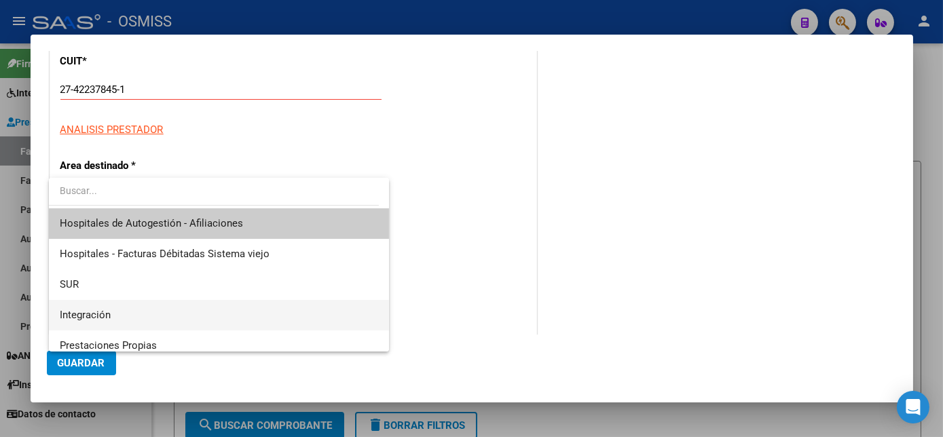
click at [177, 306] on span "Integración" at bounding box center [219, 315] width 318 height 31
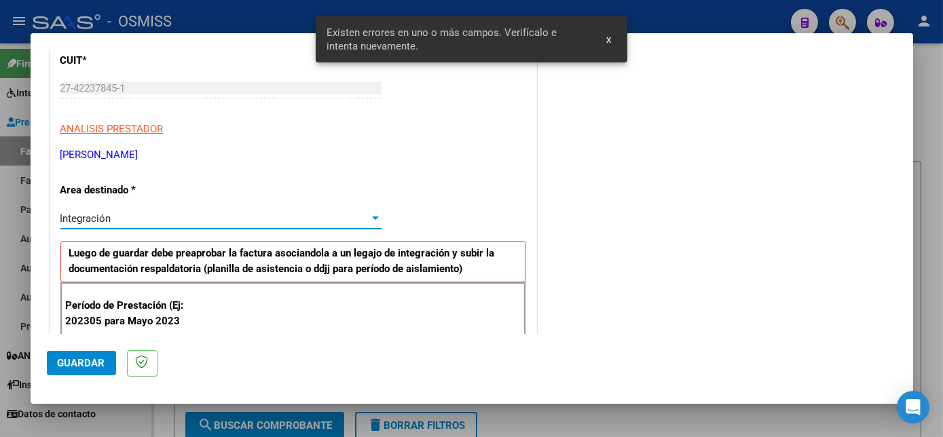
scroll to position [343, 0]
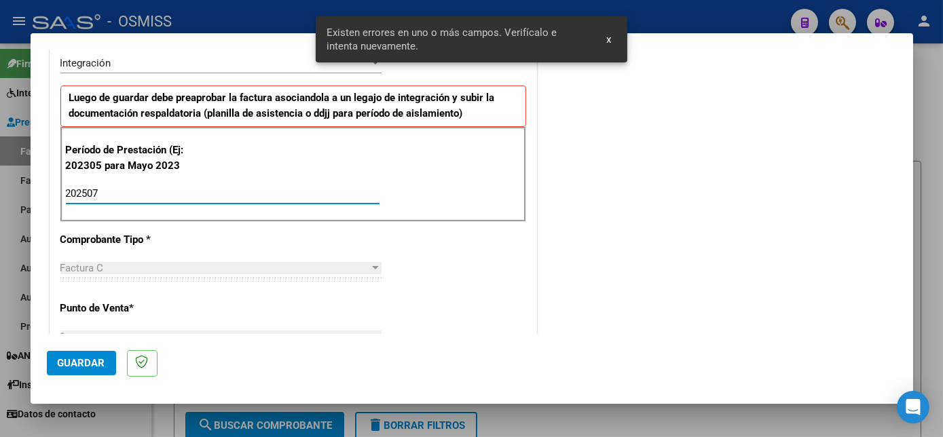
type input "202507"
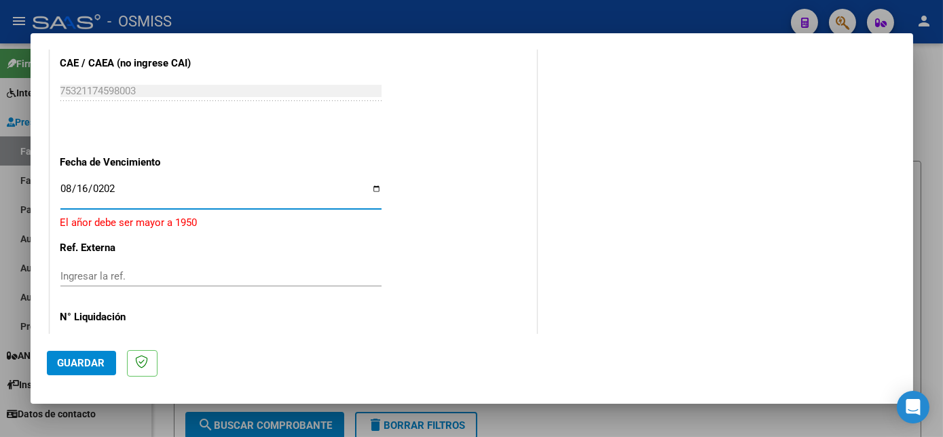
type input "[DATE]"
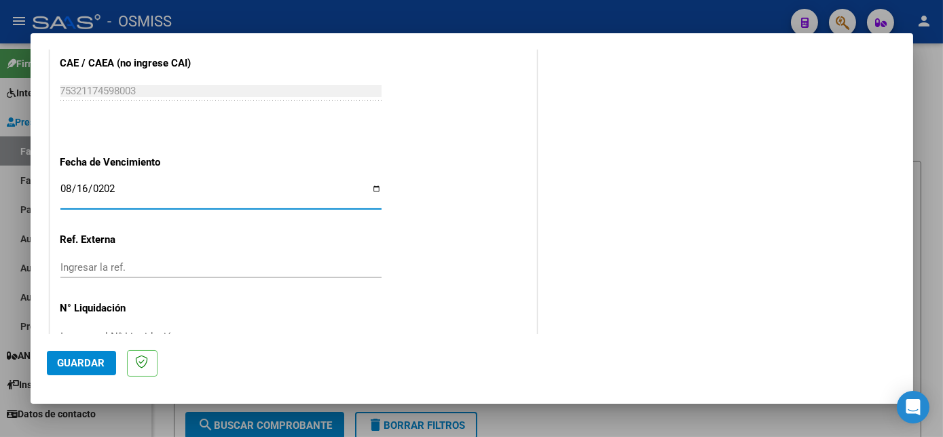
click at [71, 351] on button "Guardar" at bounding box center [81, 363] width 69 height 24
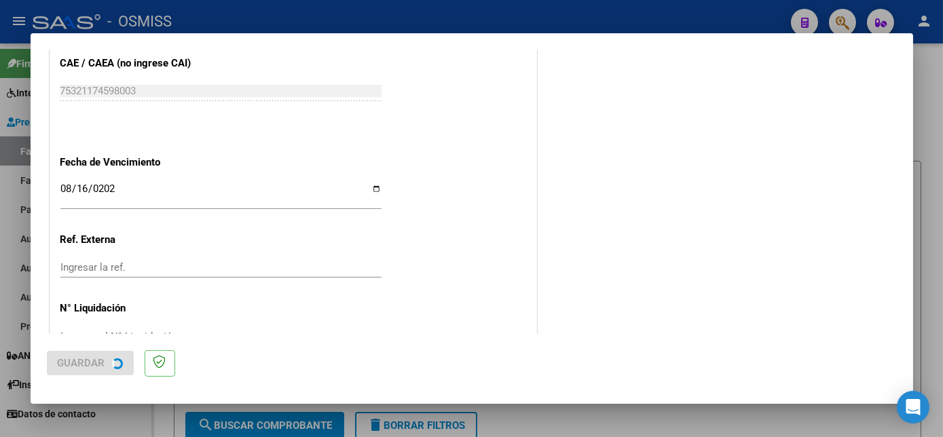
scroll to position [0, 0]
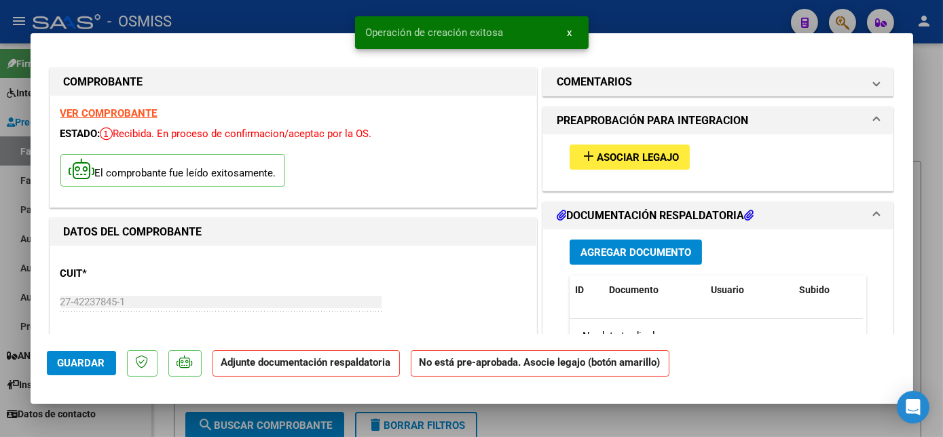
click at [604, 166] on button "add Asociar Legajo" at bounding box center [630, 157] width 120 height 25
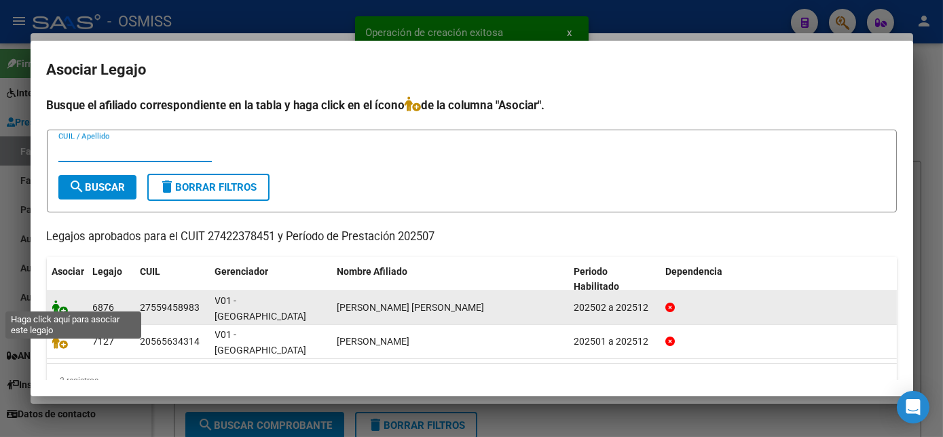
click at [63, 301] on icon at bounding box center [60, 307] width 16 height 15
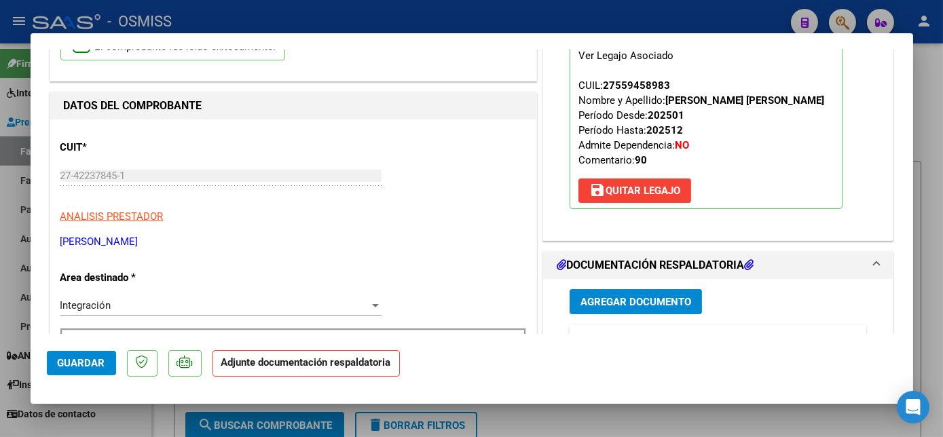
scroll to position [203, 0]
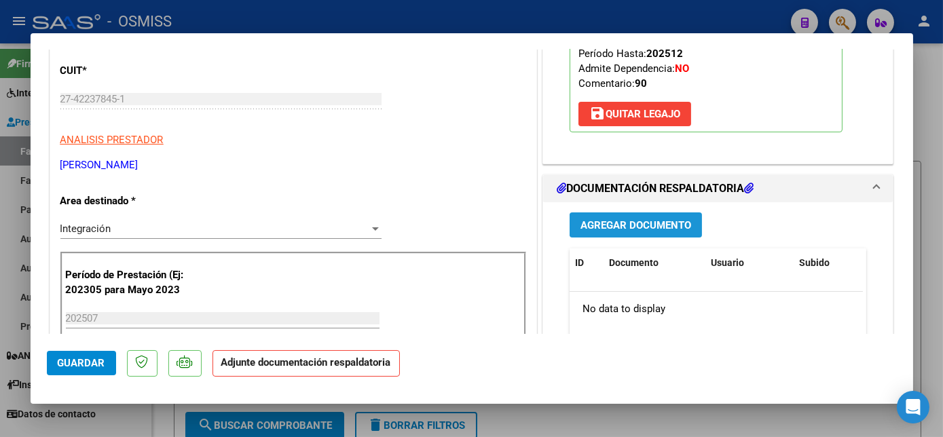
click at [657, 223] on span "Agregar Documento" at bounding box center [636, 225] width 111 height 12
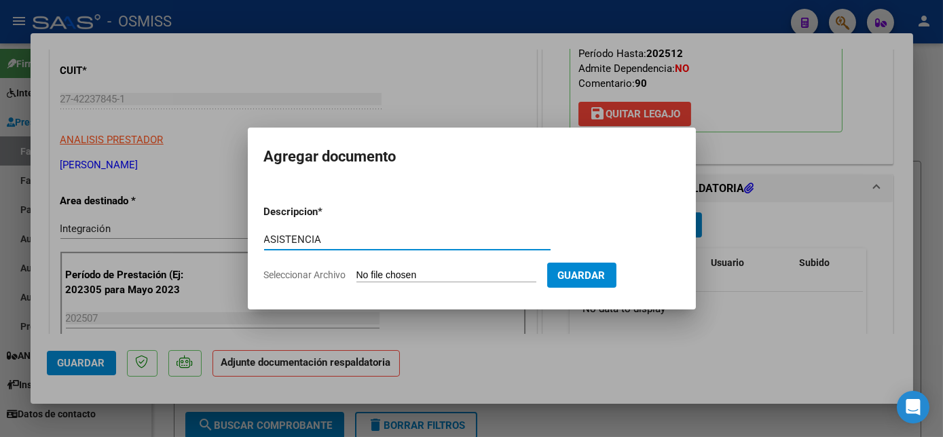
type input "ASISTENCIA"
click at [445, 276] on input "Seleccionar Archivo" at bounding box center [447, 276] width 180 height 13
type input "C:\fakepath\CamScanner [DATE] 21.52.pdf"
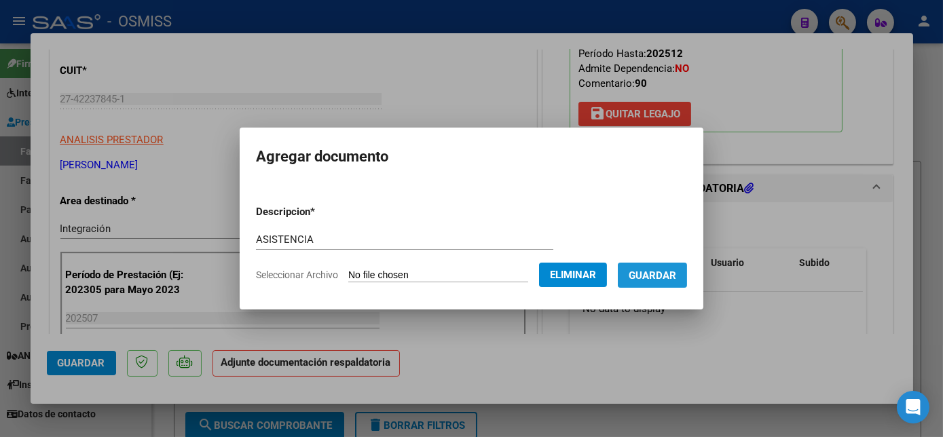
click at [645, 274] on span "Guardar" at bounding box center [653, 276] width 48 height 12
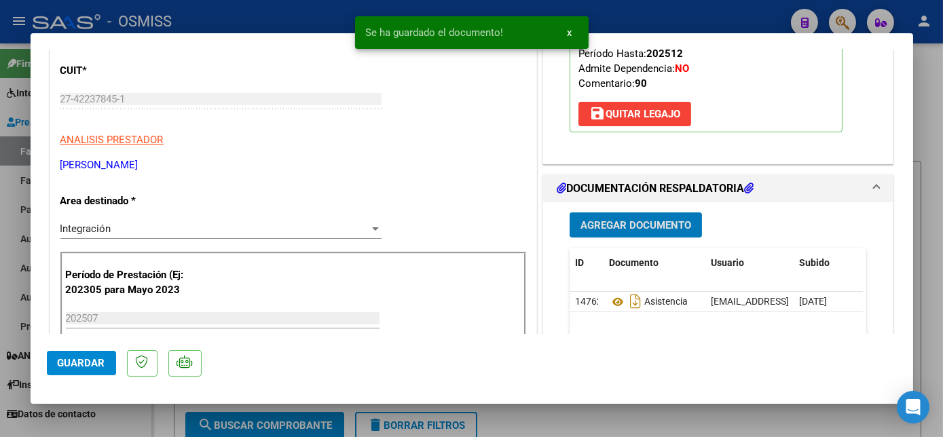
click at [92, 369] on span "Guardar" at bounding box center [82, 363] width 48 height 12
click at [134, 412] on div at bounding box center [471, 218] width 943 height 437
type input "$ 0,00"
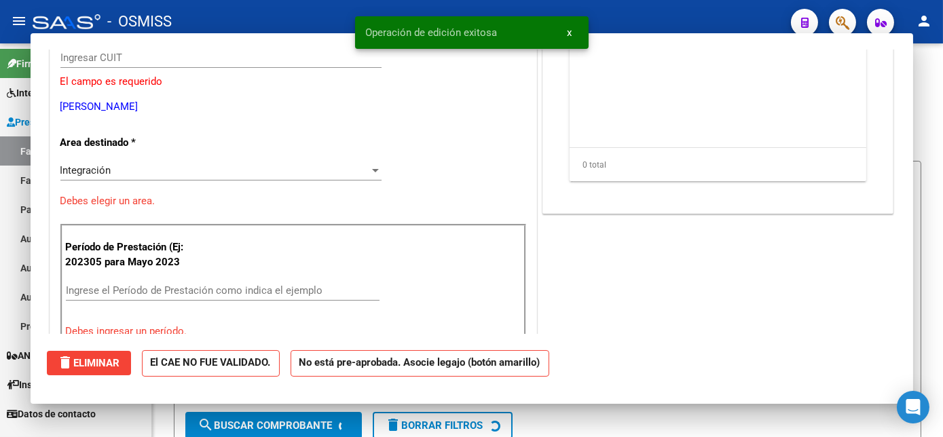
scroll to position [162, 0]
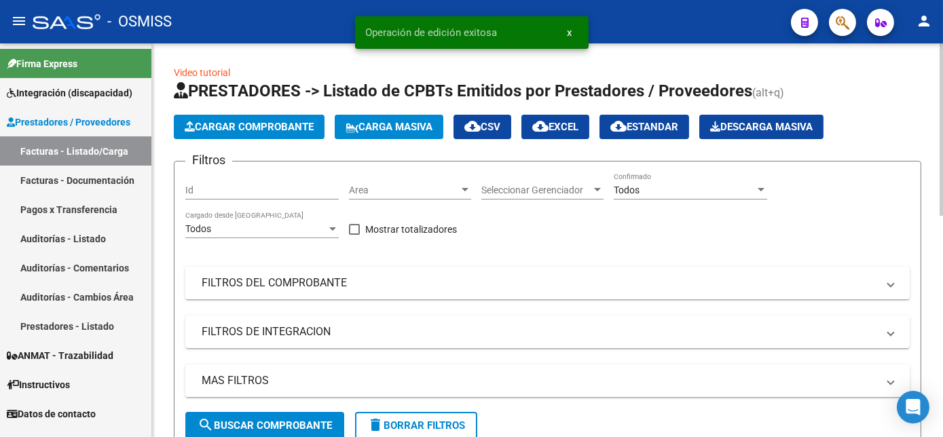
click at [943, 211] on div at bounding box center [941, 129] width 3 height 172
click at [757, 185] on div at bounding box center [761, 190] width 12 height 11
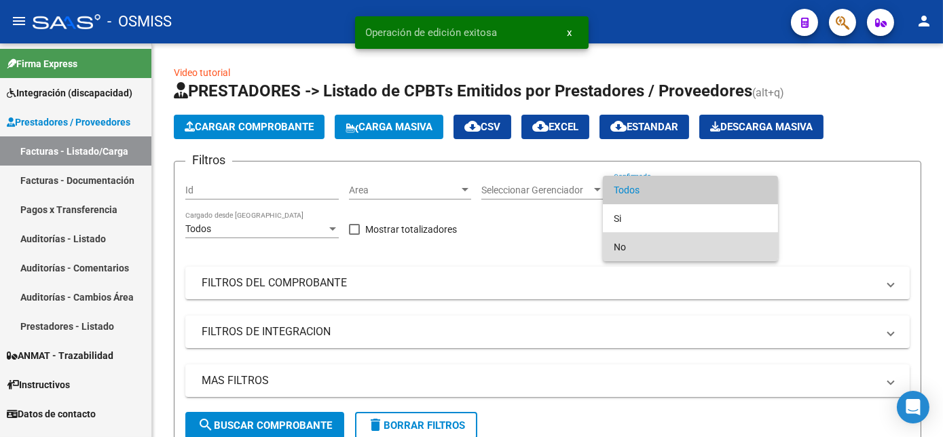
click at [644, 244] on span "No" at bounding box center [690, 247] width 153 height 29
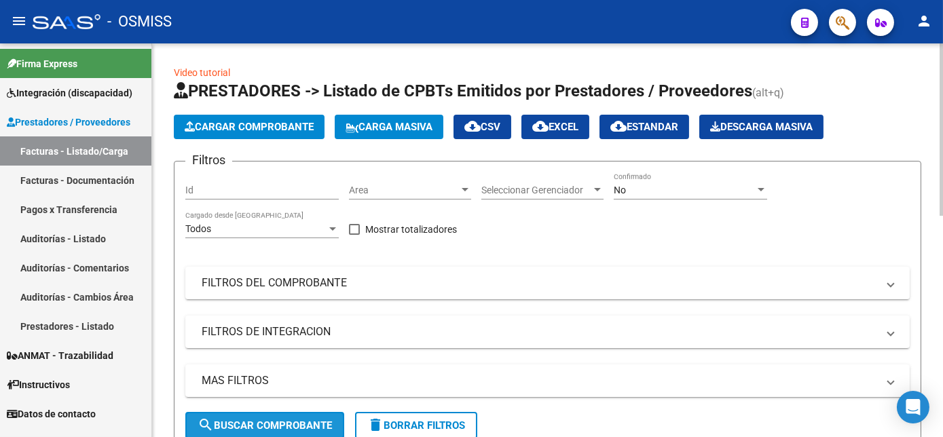
click at [316, 417] on button "search Buscar Comprobante" at bounding box center [264, 425] width 159 height 27
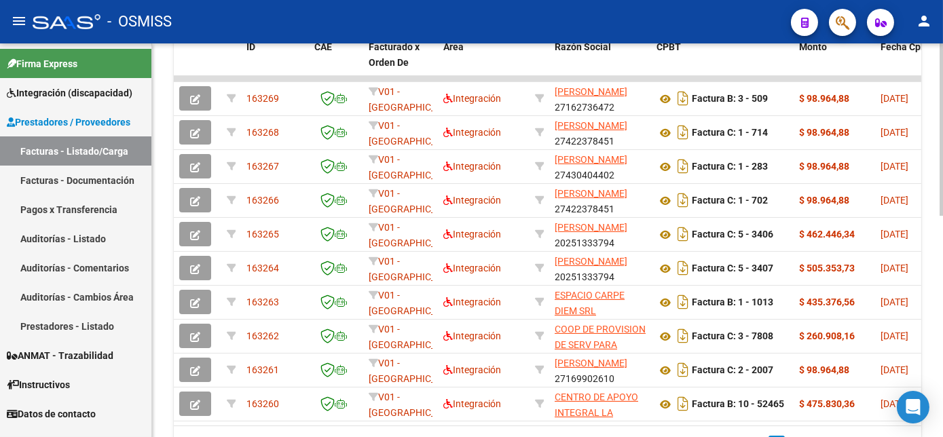
scroll to position [435, 0]
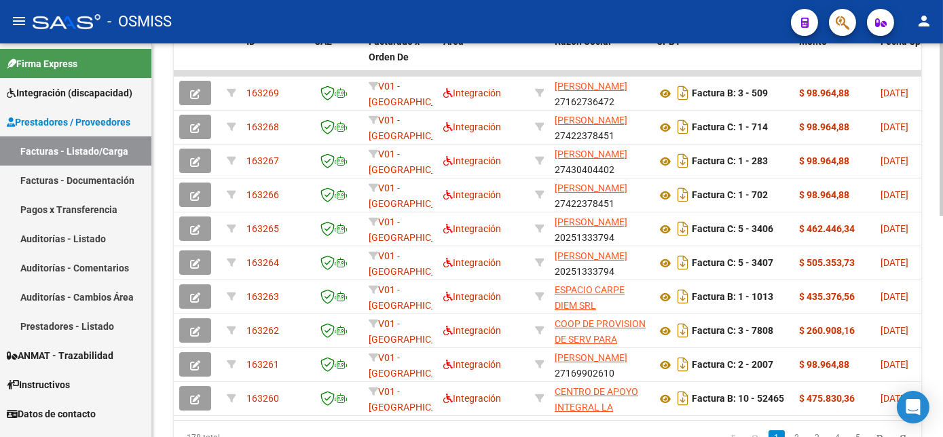
click at [943, 352] on html "menu - OSMISS person Firma Express Integración (discapacidad) Legajos Prestador…" at bounding box center [471, 218] width 943 height 437
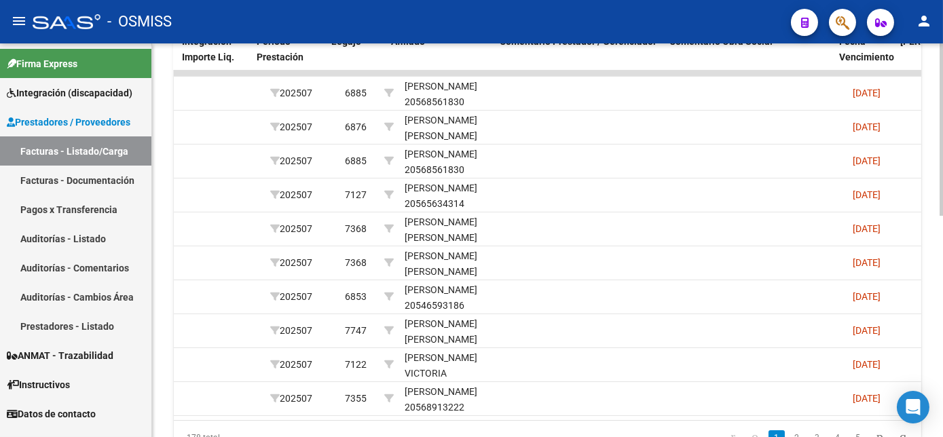
scroll to position [0, 1853]
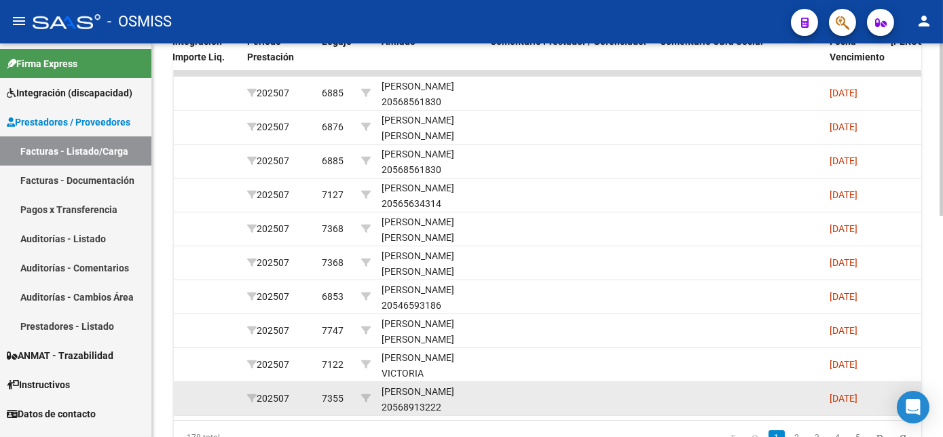
click at [592, 387] on datatable-body-cell at bounding box center [570, 398] width 170 height 33
click at [556, 407] on datatable-body-cell at bounding box center [570, 398] width 170 height 33
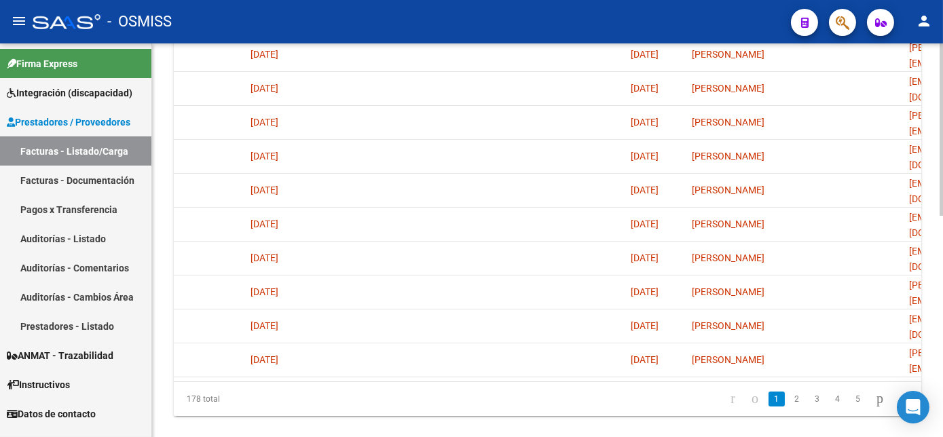
scroll to position [476, 0]
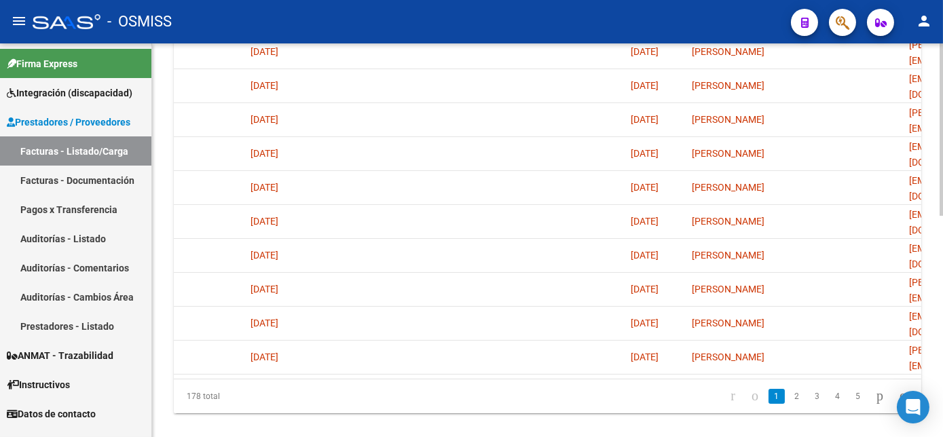
click at [943, 387] on html "menu - OSMISS person Firma Express Integración (discapacidad) Legajos Prestador…" at bounding box center [471, 218] width 943 height 437
click at [789, 404] on link "2" at bounding box center [797, 396] width 16 height 15
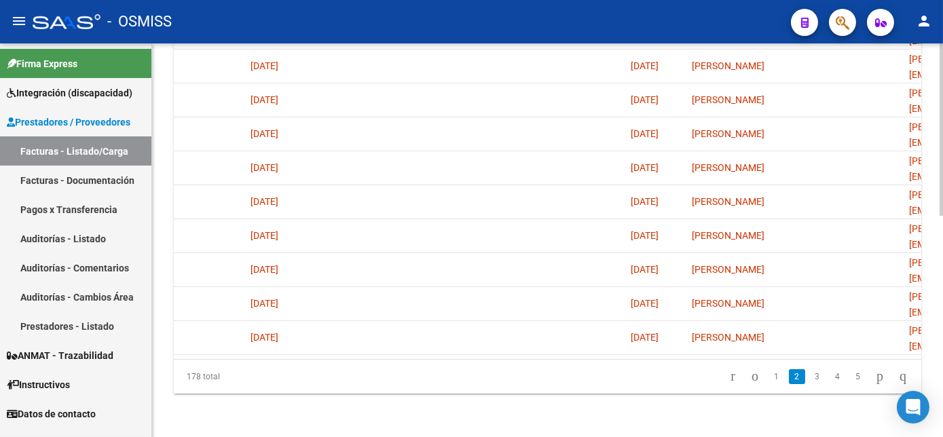
scroll to position [505, 0]
click at [809, 377] on link "3" at bounding box center [817, 376] width 16 height 15
drag, startPoint x: 938, startPoint y: 297, endPoint x: 932, endPoint y: 247, distance: 49.9
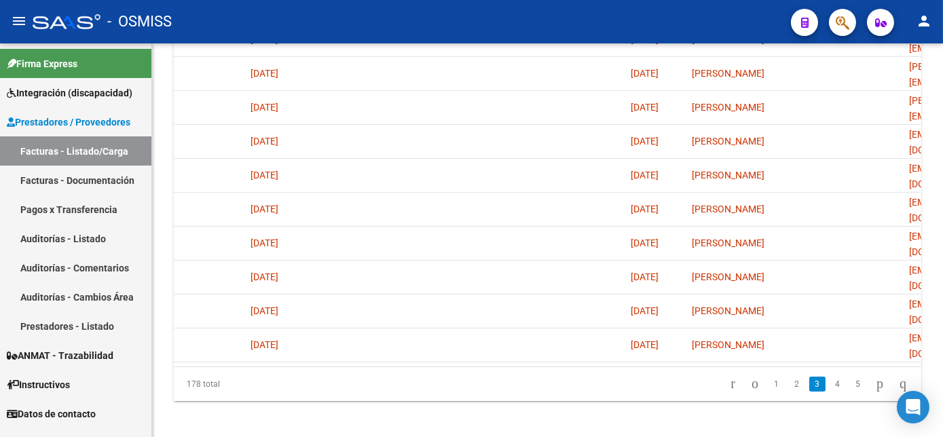
scroll to position [499, 0]
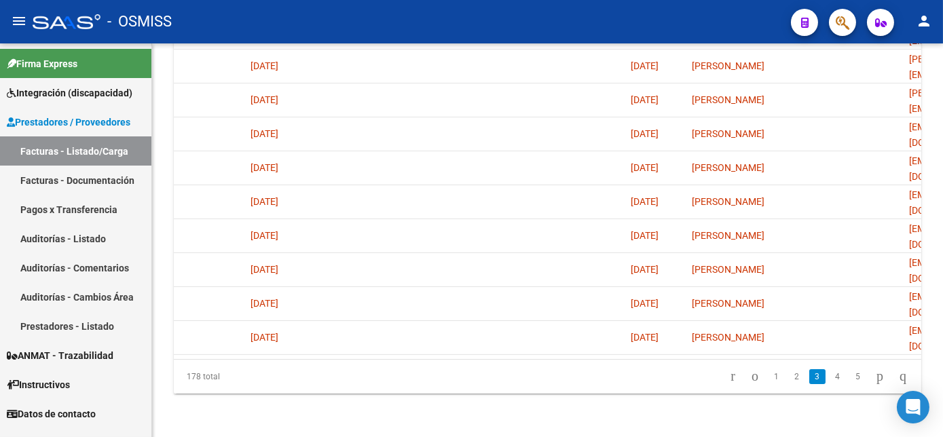
click at [830, 384] on link "4" at bounding box center [838, 376] width 16 height 15
click at [830, 382] on link "5" at bounding box center [838, 376] width 16 height 15
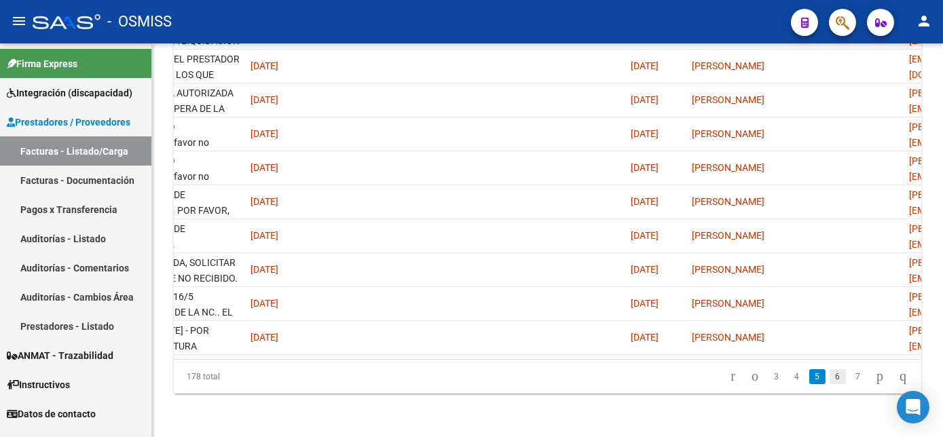
click at [830, 383] on link "6" at bounding box center [838, 376] width 16 height 15
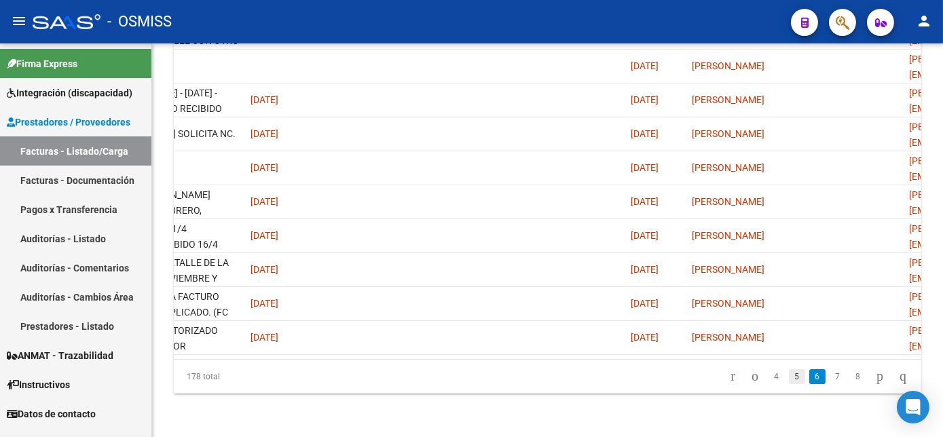
click at [789, 384] on link "5" at bounding box center [797, 376] width 16 height 15
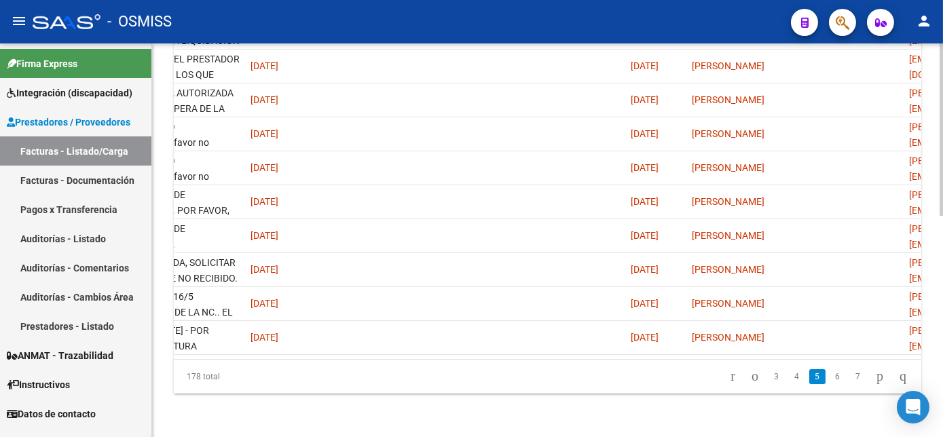
drag, startPoint x: 938, startPoint y: 336, endPoint x: 939, endPoint y: 204, distance: 132.4
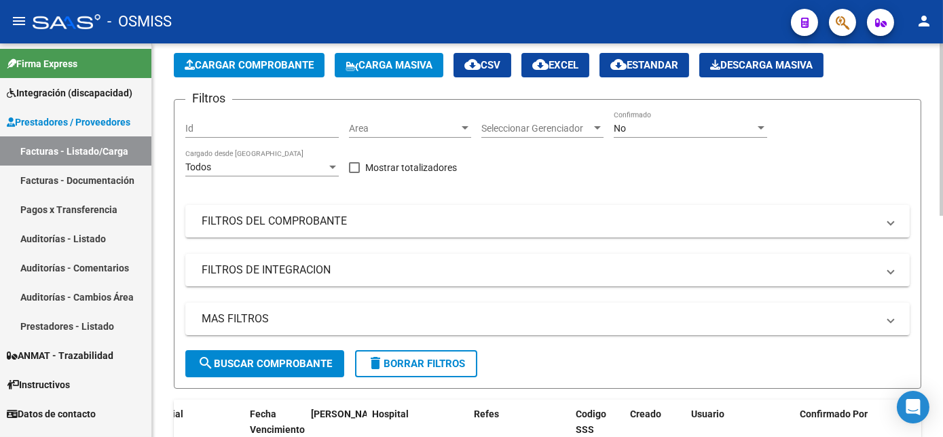
scroll to position [41, 0]
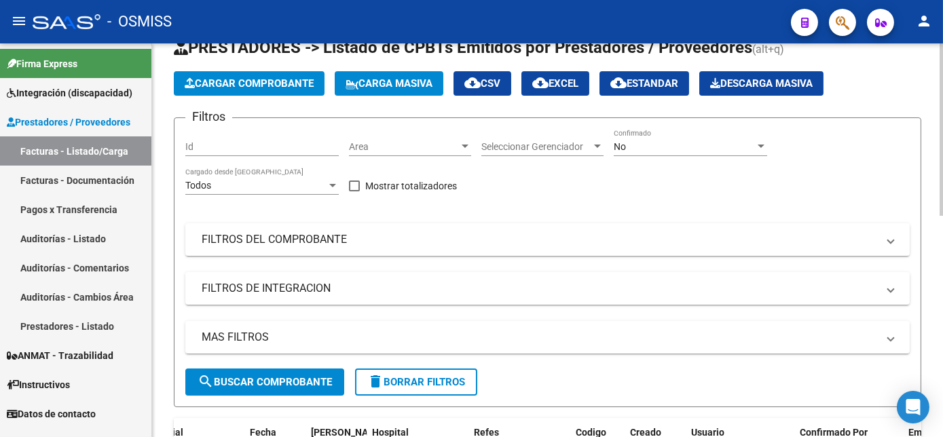
click at [936, 66] on div "Video tutorial PRESTADORES -> Listado de CPBTs Emitidos por Prestadores / Prove…" at bounding box center [549, 445] width 795 height 890
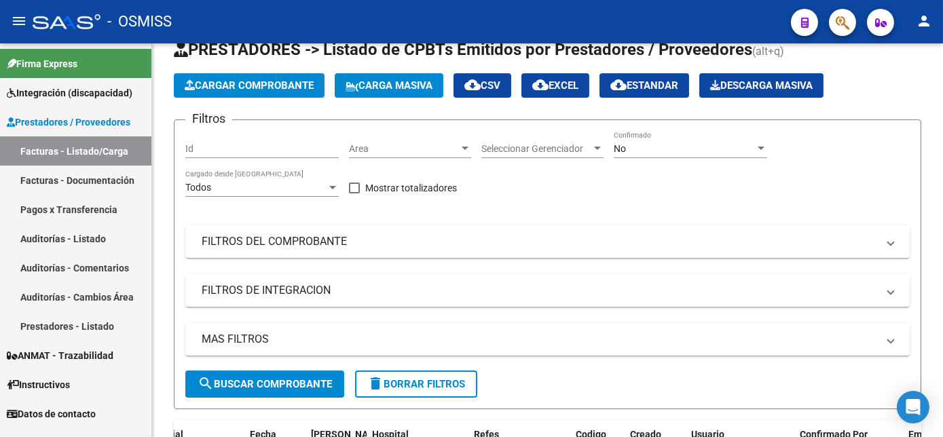
click at [673, 154] on div "No Confirmado" at bounding box center [690, 144] width 153 height 27
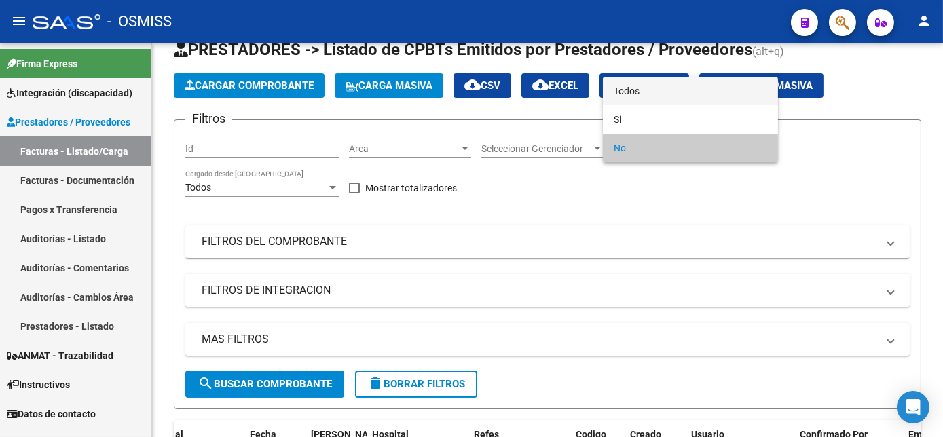
click at [632, 94] on span "Todos" at bounding box center [690, 91] width 153 height 29
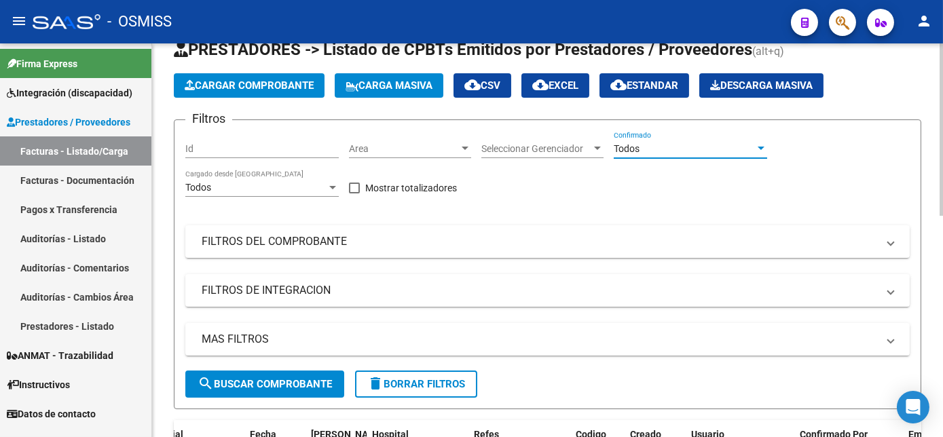
click at [324, 376] on button "search Buscar Comprobante" at bounding box center [264, 384] width 159 height 27
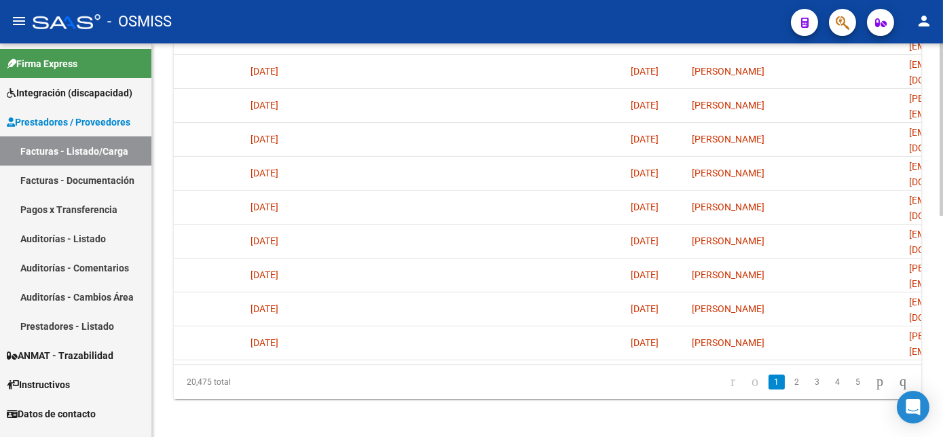
scroll to position [495, 0]
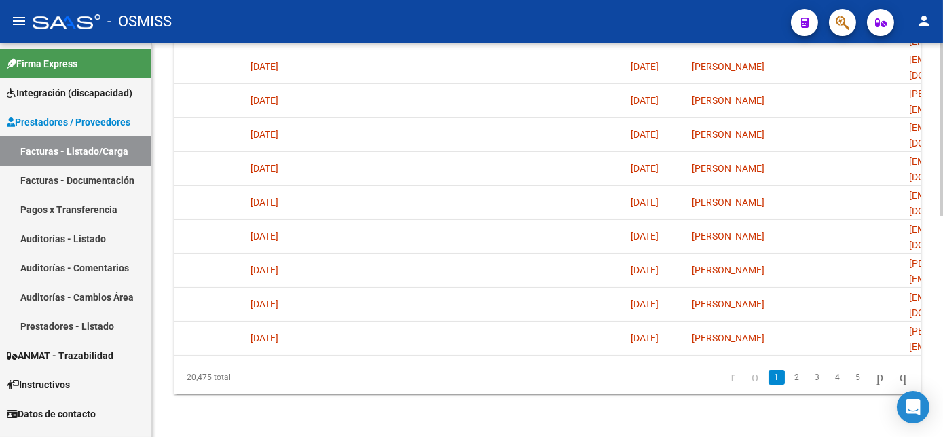
click at [943, 326] on html "menu - OSMISS person Firma Express Integración (discapacidad) Legajos Prestador…" at bounding box center [471, 218] width 943 height 437
click at [789, 385] on link "2" at bounding box center [797, 377] width 16 height 15
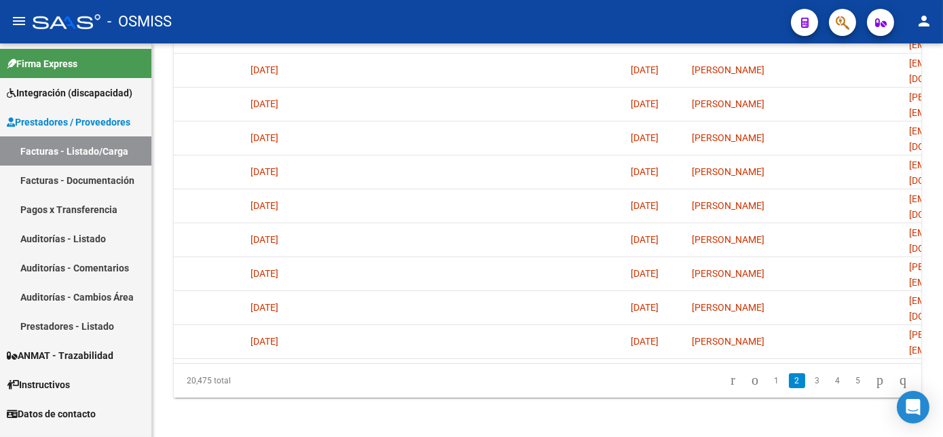
click at [803, 386] on div "20,475 total 1 2 3 4 5" at bounding box center [548, 381] width 748 height 34
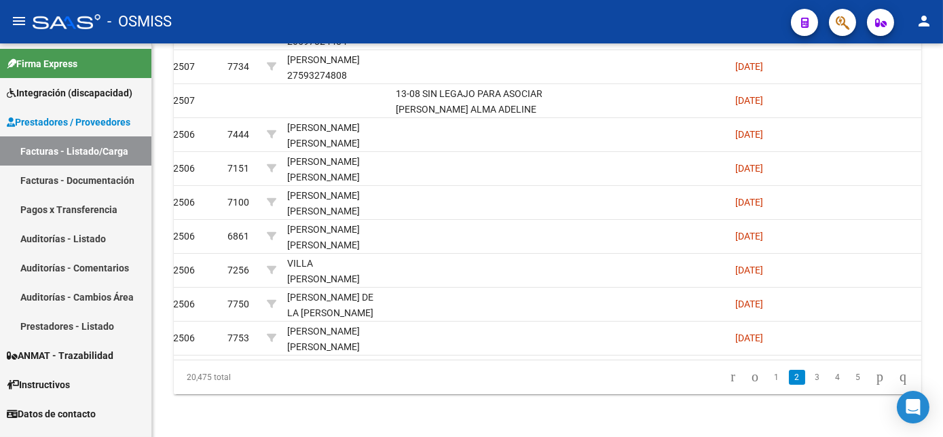
scroll to position [497, 0]
click at [809, 384] on link "3" at bounding box center [817, 376] width 16 height 15
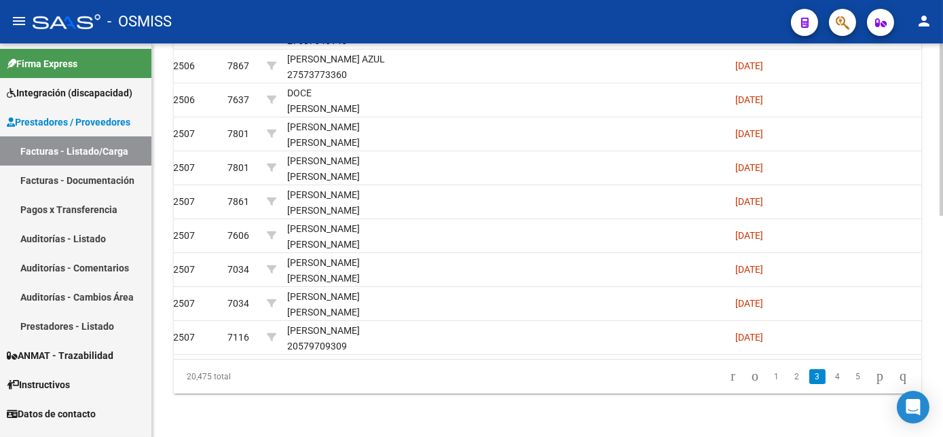
drag, startPoint x: 938, startPoint y: 299, endPoint x: 932, endPoint y: 205, distance: 93.9
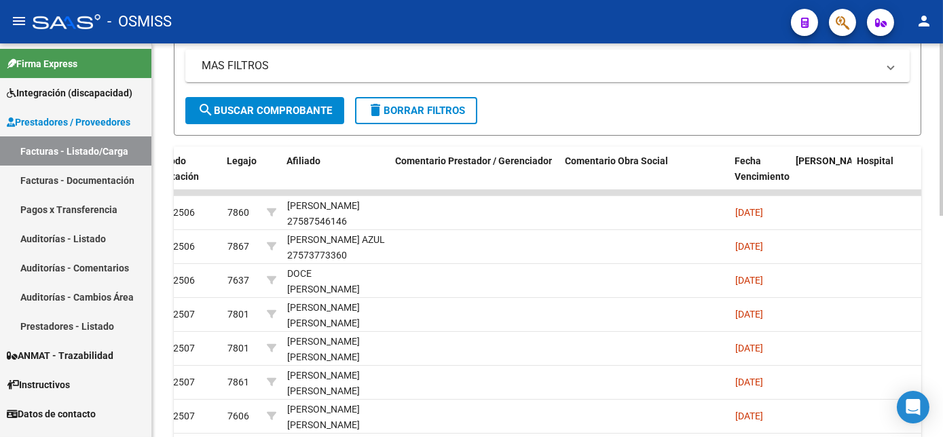
scroll to position [505, 0]
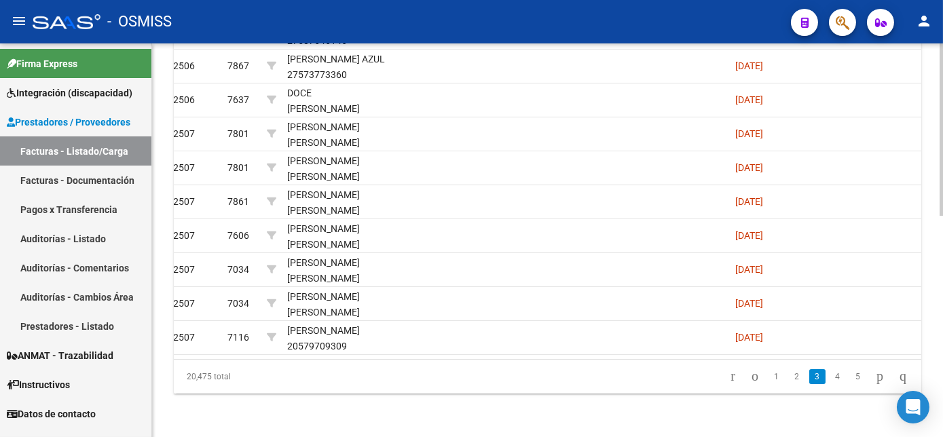
click at [940, 282] on div at bounding box center [941, 351] width 3 height 172
drag, startPoint x: 938, startPoint y: 275, endPoint x: 937, endPoint y: 227, distance: 48.2
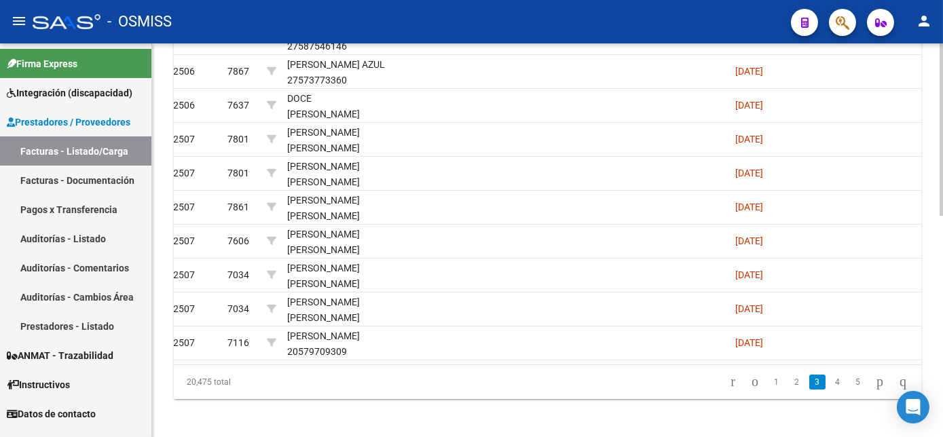
click at [943, 274] on html "menu - OSMISS person Firma Express Integración (discapacidad) Legajos Prestador…" at bounding box center [471, 218] width 943 height 437
click at [789, 391] on link "2" at bounding box center [797, 383] width 16 height 15
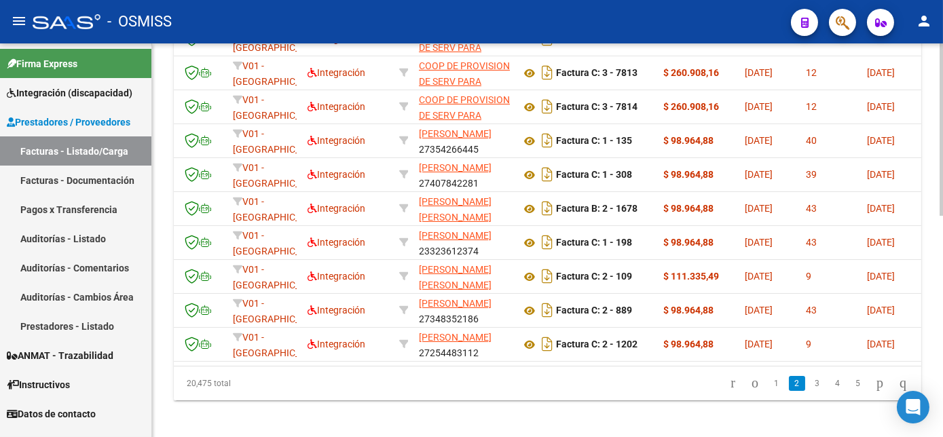
scroll to position [0, 0]
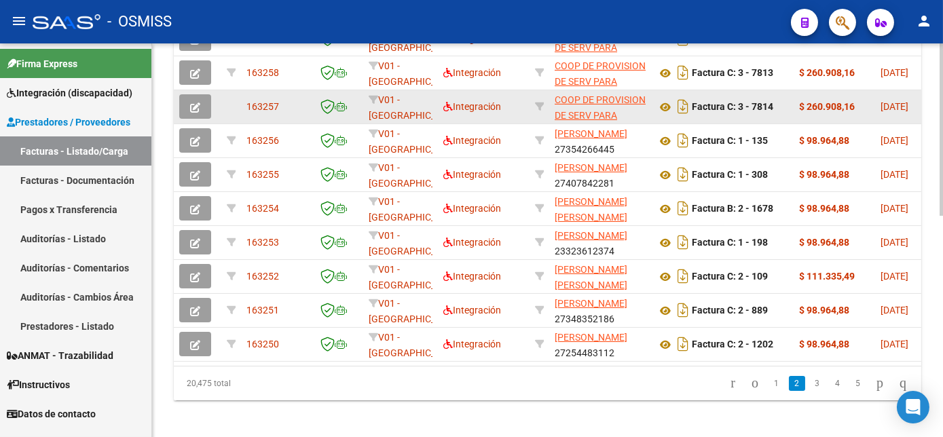
click at [188, 105] on button "button" at bounding box center [195, 106] width 32 height 24
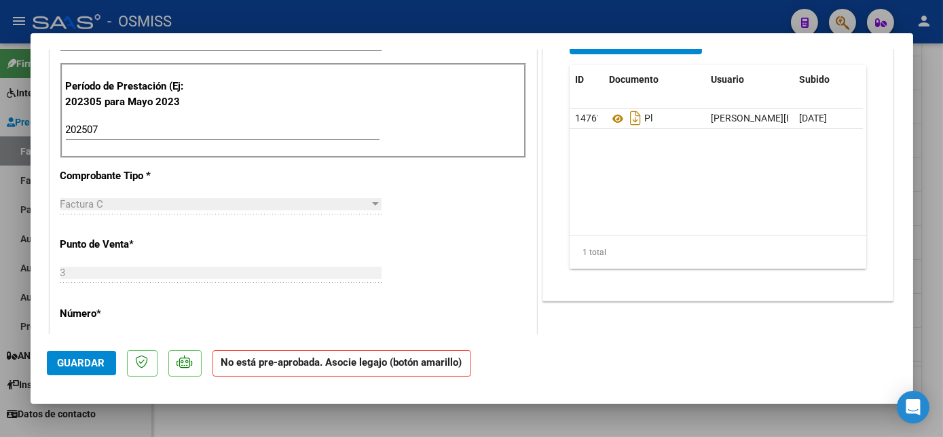
scroll to position [346, 0]
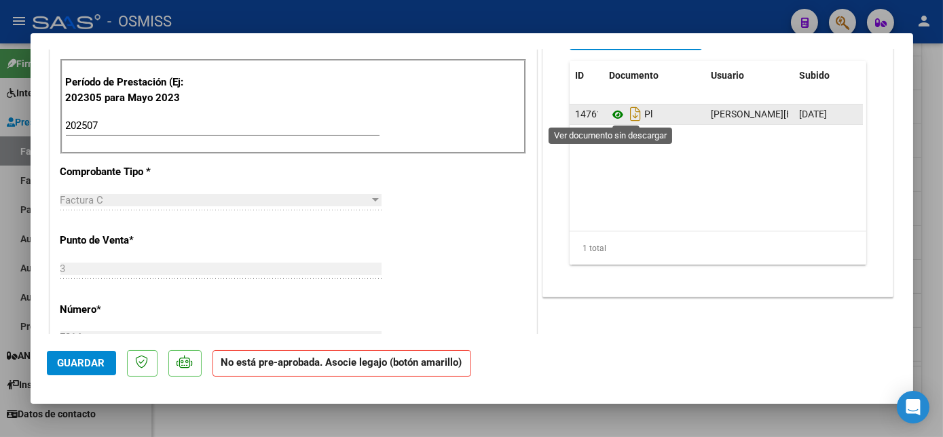
click at [612, 114] on icon at bounding box center [618, 115] width 18 height 16
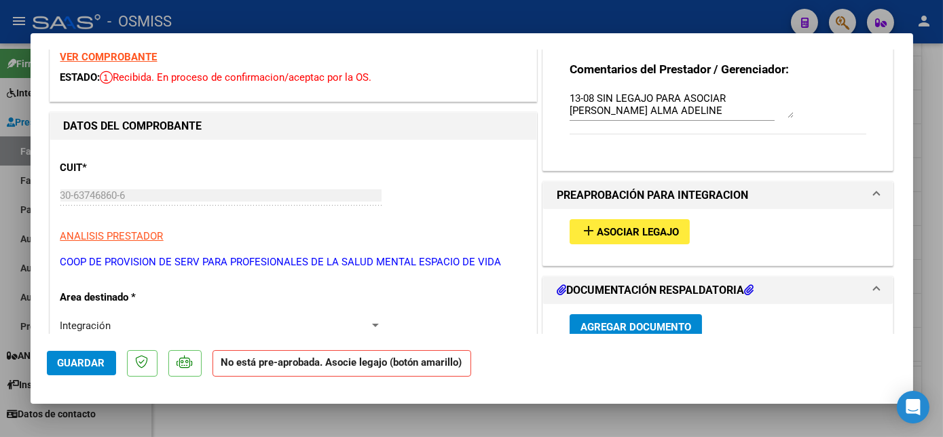
scroll to position [58, 0]
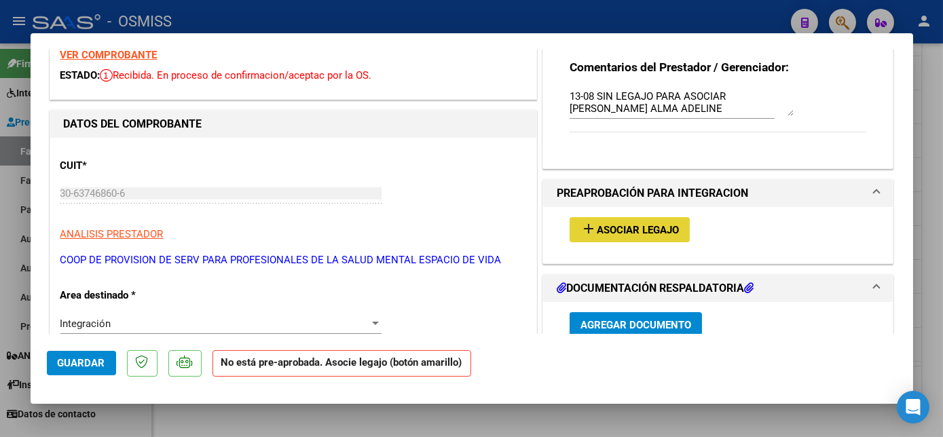
click at [663, 227] on span "Asociar Legajo" at bounding box center [638, 230] width 82 height 12
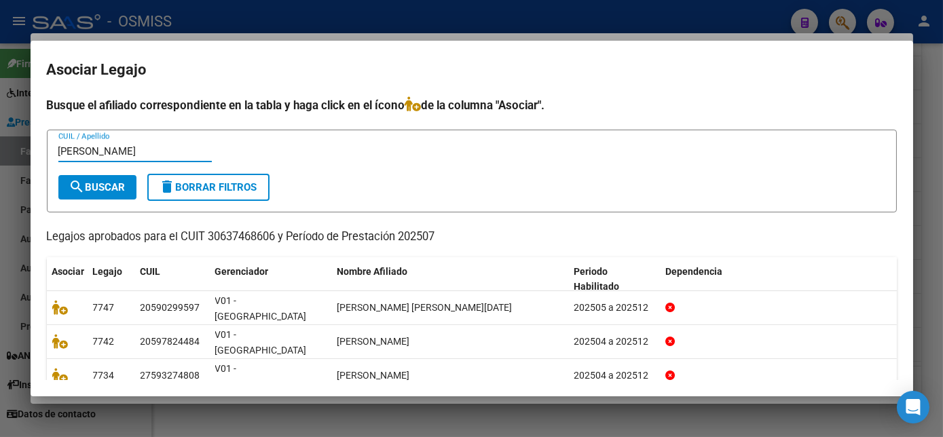
type input "[PERSON_NAME]"
click at [105, 185] on span "search Buscar" at bounding box center [97, 187] width 56 height 12
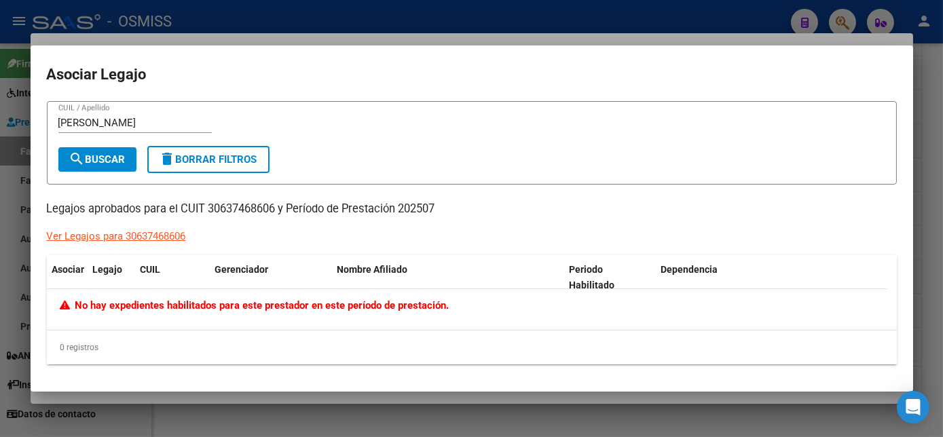
click at [934, 115] on div at bounding box center [471, 218] width 943 height 437
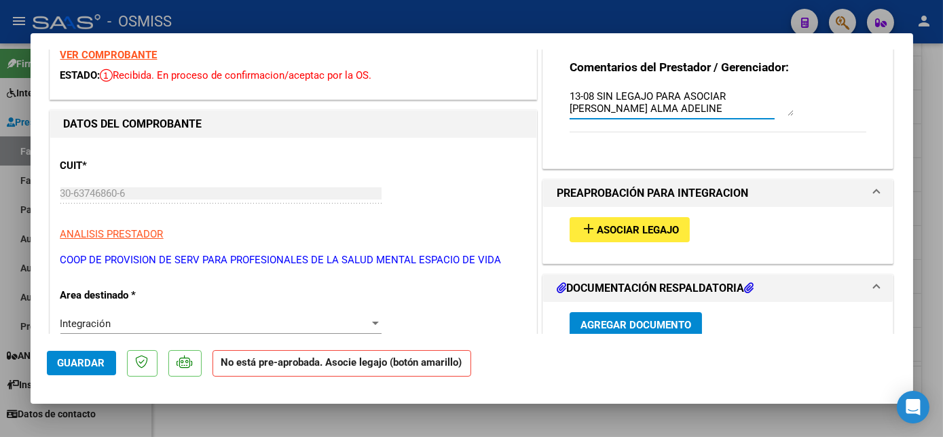
click at [706, 115] on textarea "13-08 SIN LEGAJO PARA ASOCIAR [PERSON_NAME] ALMA ADELINE" at bounding box center [682, 102] width 224 height 27
click at [740, 102] on textarea "13-08 SIN LEGAJO PARA ASOCIAR [PERSON_NAME] ALMA ADELINE-CARGADA 11/07" at bounding box center [682, 102] width 224 height 27
type textarea "13-08 SIN LEGAJO PARA ASOCIAR [PERSON_NAME] ALMA ADELINE-CARGADO 11/07"
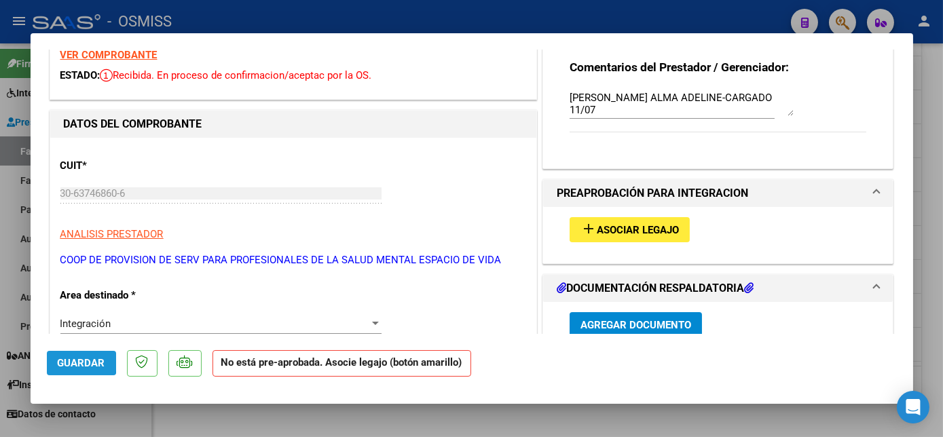
click at [60, 362] on span "Guardar" at bounding box center [82, 363] width 48 height 12
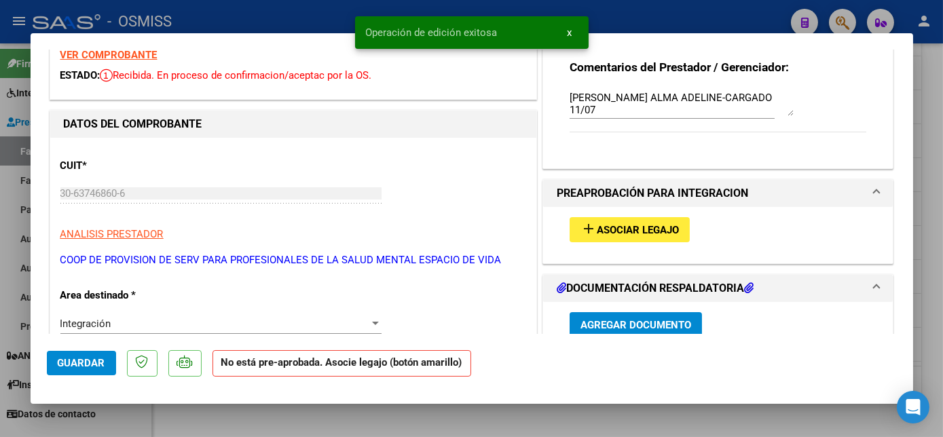
click at [258, 409] on div at bounding box center [471, 218] width 943 height 437
type input "$ 0,00"
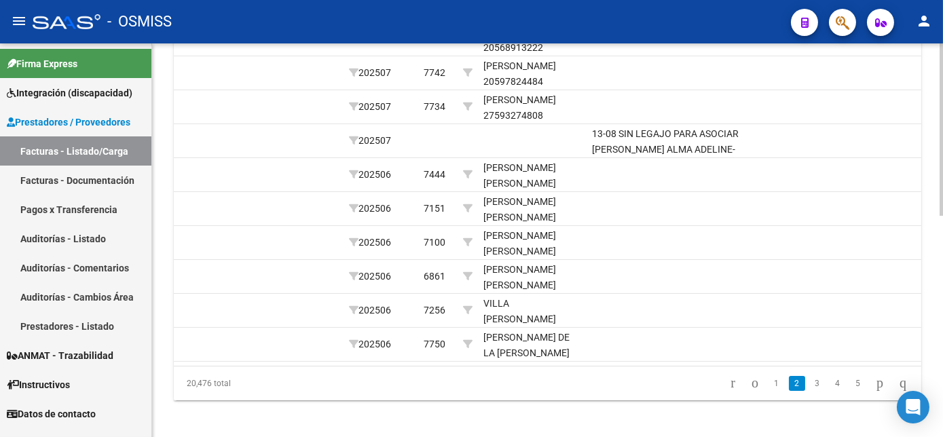
scroll to position [0, 1753]
click at [809, 391] on link "3" at bounding box center [817, 383] width 16 height 15
